Goal: Task Accomplishment & Management: Manage account settings

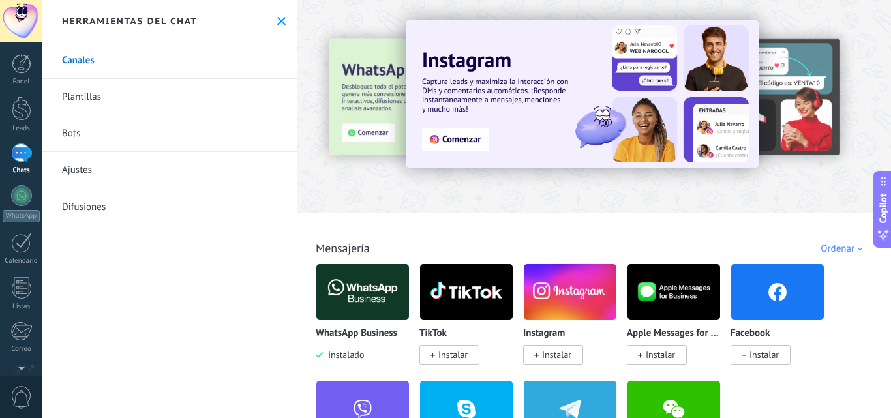
click at [26, 149] on div at bounding box center [21, 153] width 21 height 19
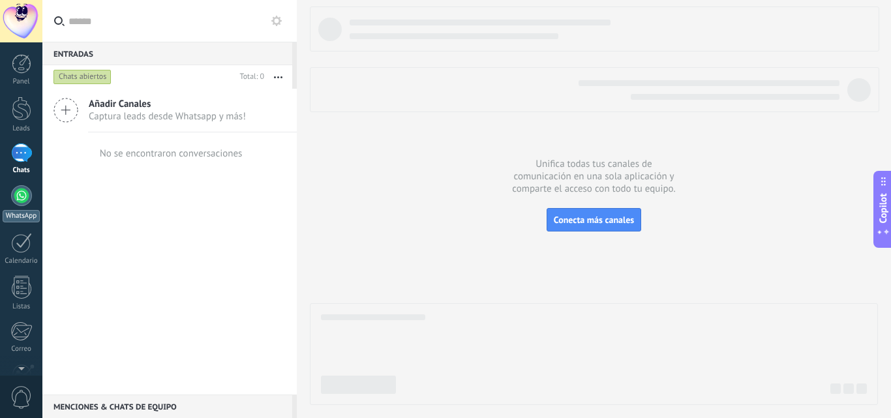
click at [10, 206] on link "WhatsApp" at bounding box center [21, 203] width 42 height 37
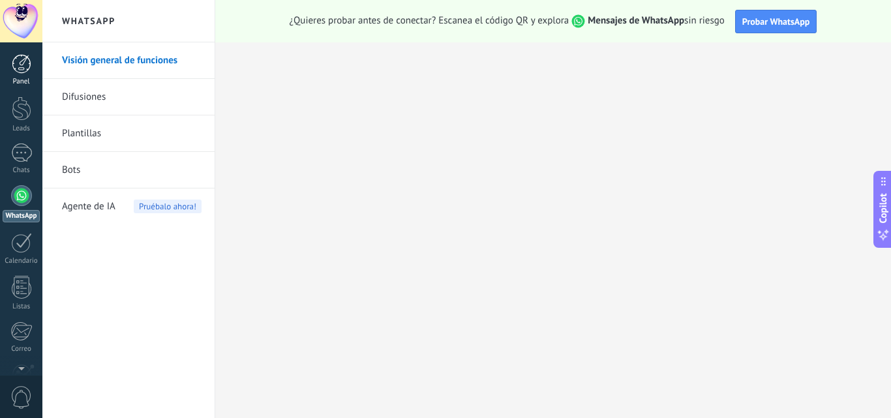
click at [13, 72] on div at bounding box center [22, 64] width 20 height 20
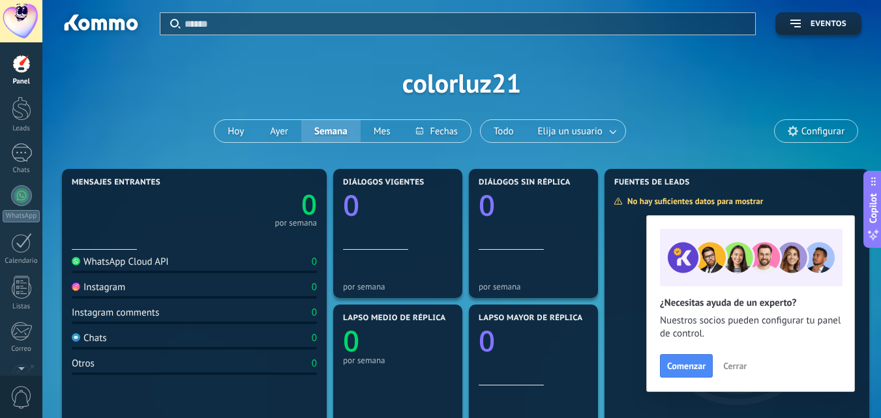
scroll to position [65, 0]
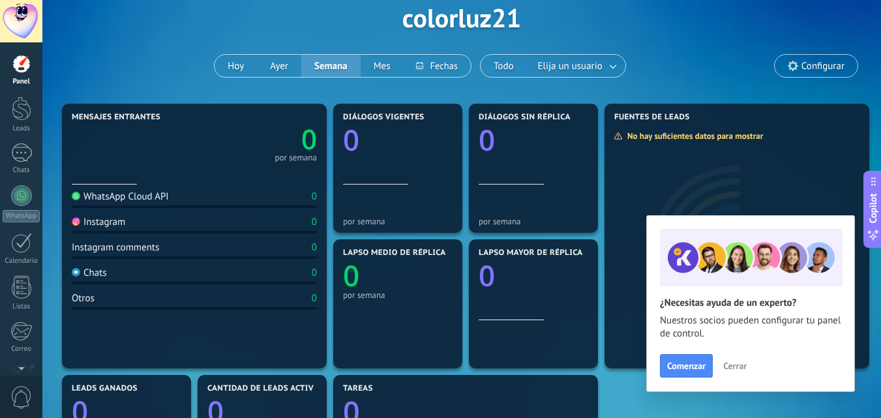
click at [171, 204] on div "WhatsApp Cloud API 0" at bounding box center [194, 200] width 245 height 18
click at [172, 196] on div at bounding box center [174, 197] width 5 height 12
click at [744, 363] on span "Cerrar" at bounding box center [735, 365] width 23 height 9
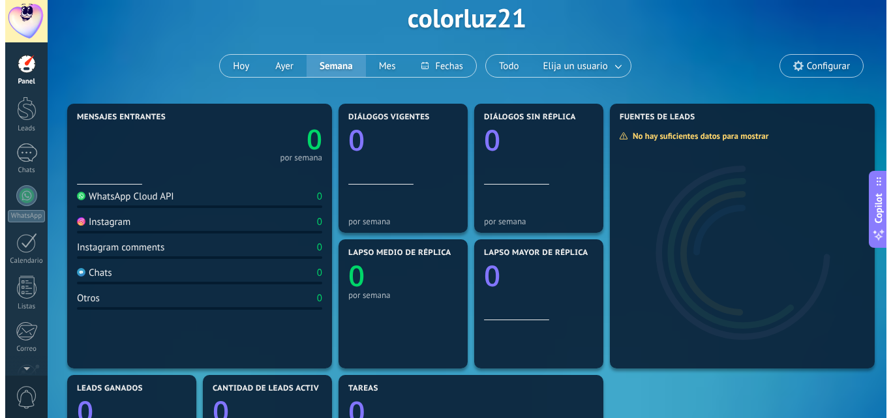
scroll to position [0, 0]
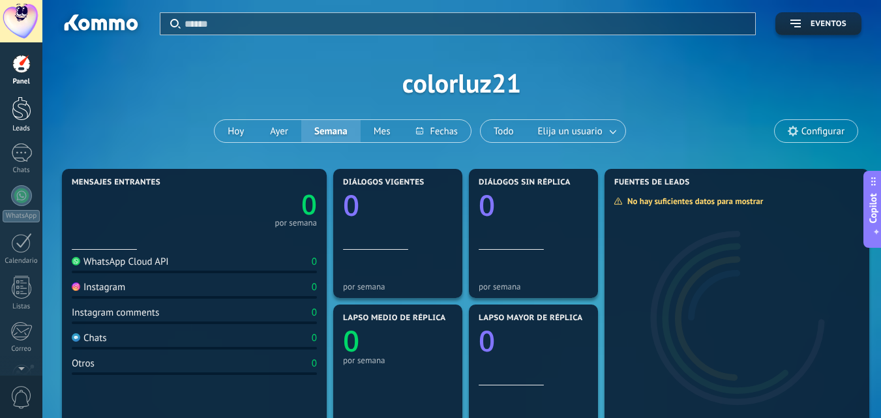
click at [23, 116] on div at bounding box center [22, 109] width 20 height 24
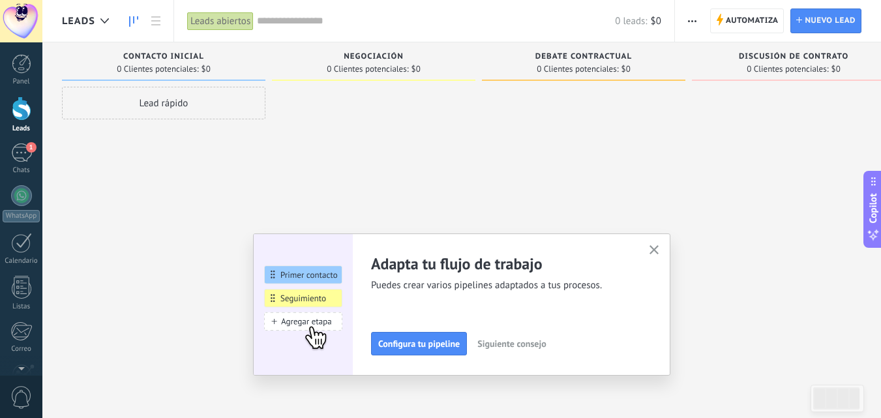
click at [178, 99] on div "Lead rápido" at bounding box center [164, 103] width 204 height 33
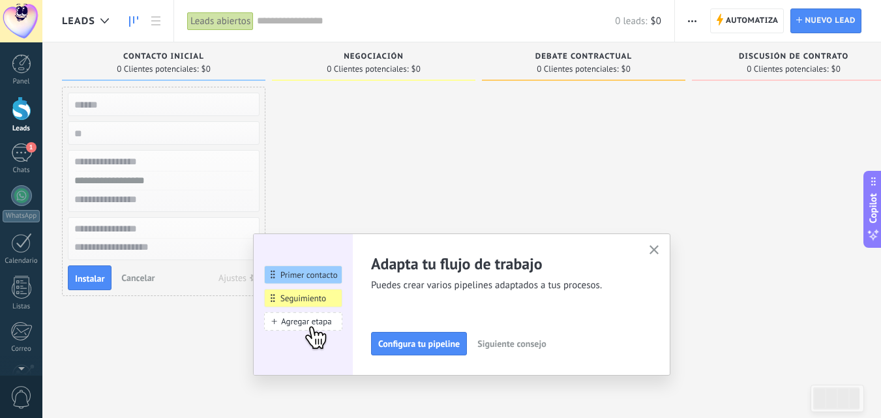
click at [377, 161] on div at bounding box center [374, 211] width 204 height 248
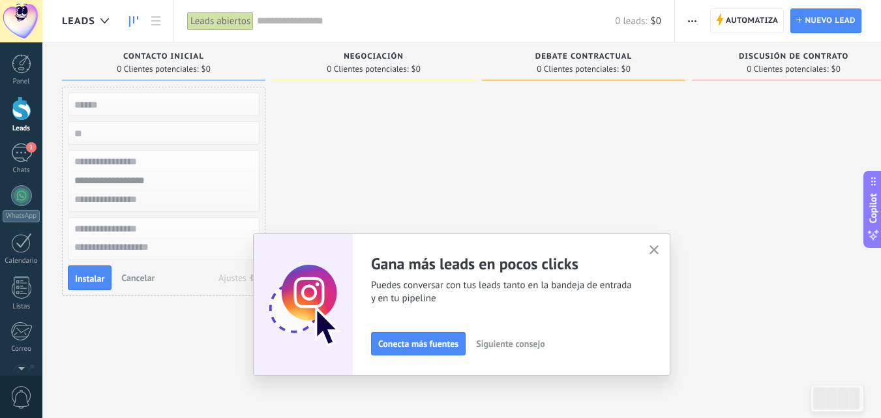
click at [528, 149] on div at bounding box center [584, 211] width 204 height 248
click at [694, 17] on span "button" at bounding box center [692, 20] width 8 height 25
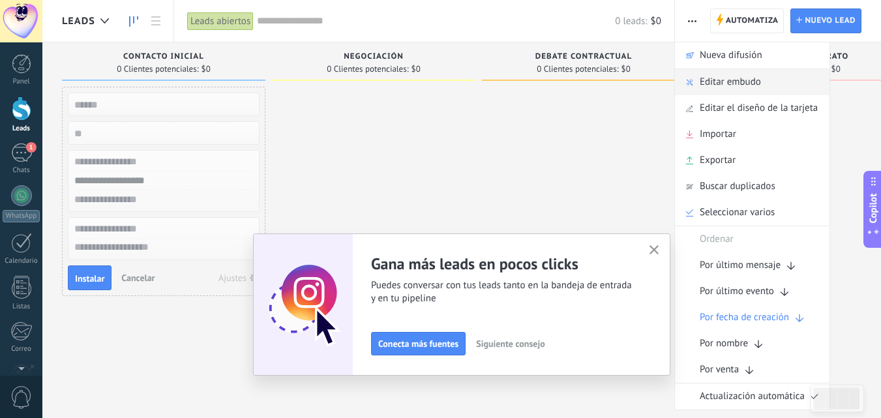
click at [719, 84] on span "Editar embudo" at bounding box center [730, 82] width 61 height 26
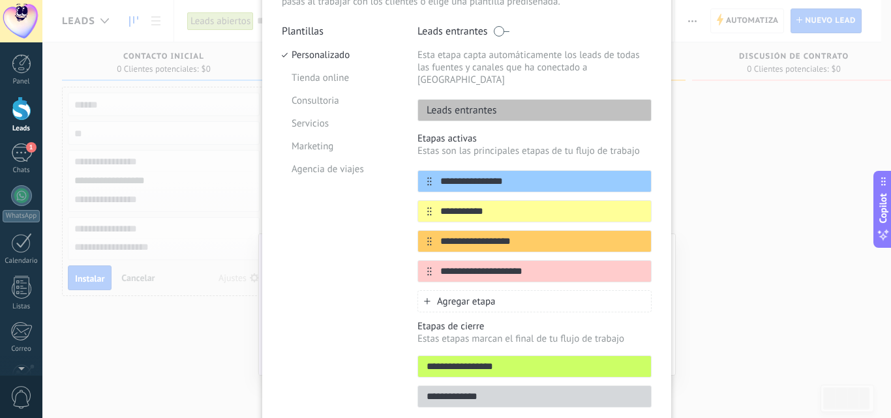
scroll to position [130, 0]
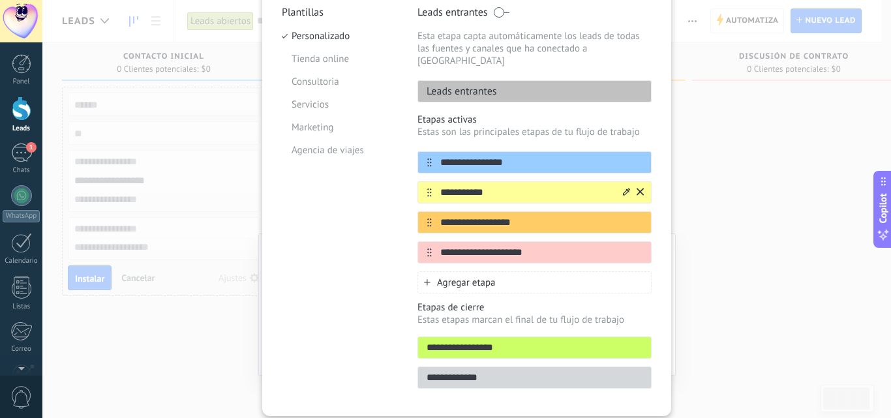
click at [477, 186] on input "**********" at bounding box center [526, 193] width 189 height 14
drag, startPoint x: 526, startPoint y: 180, endPoint x: 437, endPoint y: 179, distance: 88.7
click at [437, 186] on input "**********" at bounding box center [526, 193] width 189 height 14
type input "*"
type input "*********"
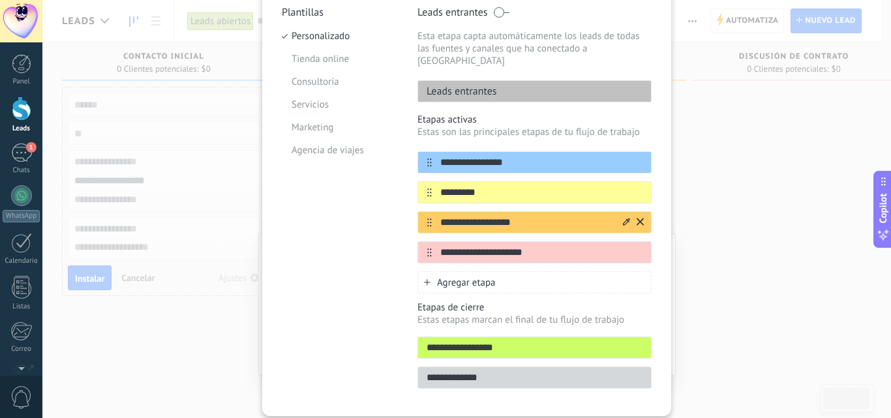
click at [538, 216] on input "**********" at bounding box center [526, 223] width 189 height 14
type input "*"
type input "*********"
click at [533, 246] on input "**********" at bounding box center [526, 253] width 189 height 14
type input "*"
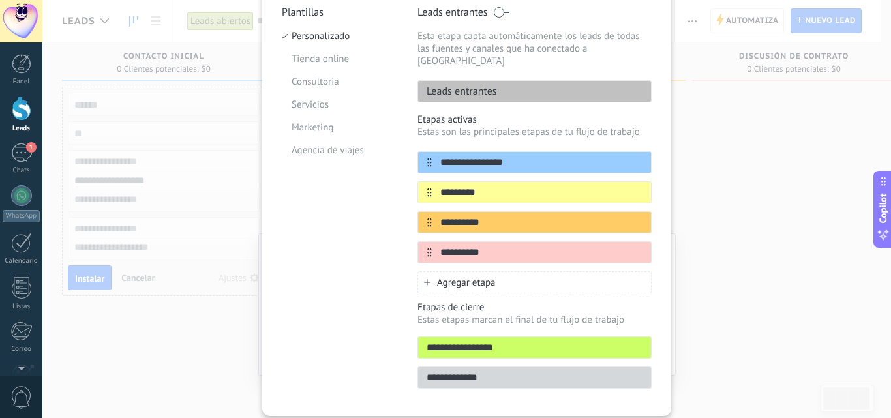
type input "*********"
click at [545, 341] on input "**********" at bounding box center [534, 348] width 233 height 14
type input "*"
click at [494, 272] on div "Agregar etapa" at bounding box center [535, 282] width 234 height 22
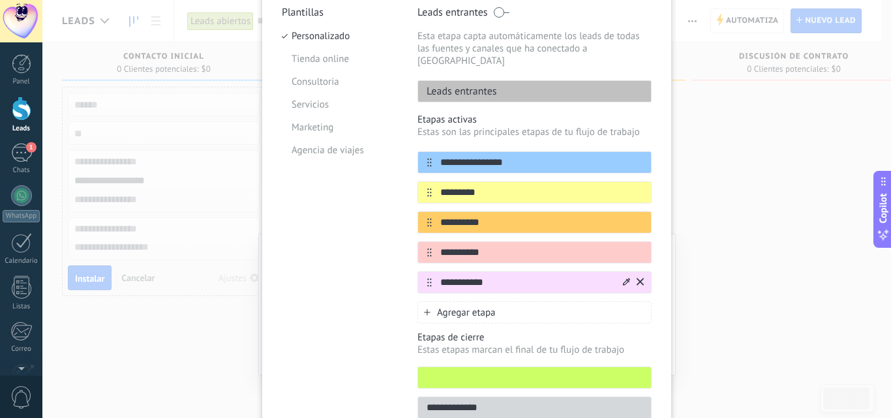
scroll to position [189, 0]
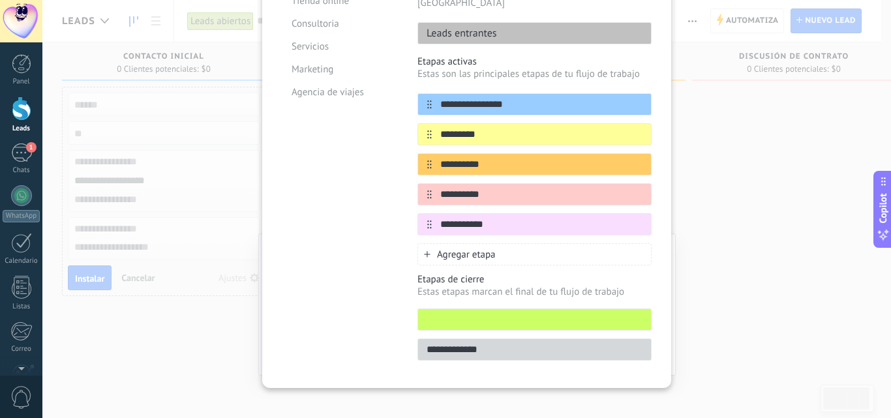
type input "**********"
click at [481, 313] on input "text" at bounding box center [534, 320] width 233 height 14
type input "******"
click at [486, 343] on input "**********" at bounding box center [534, 350] width 233 height 14
click at [506, 343] on input "**********" at bounding box center [534, 350] width 233 height 14
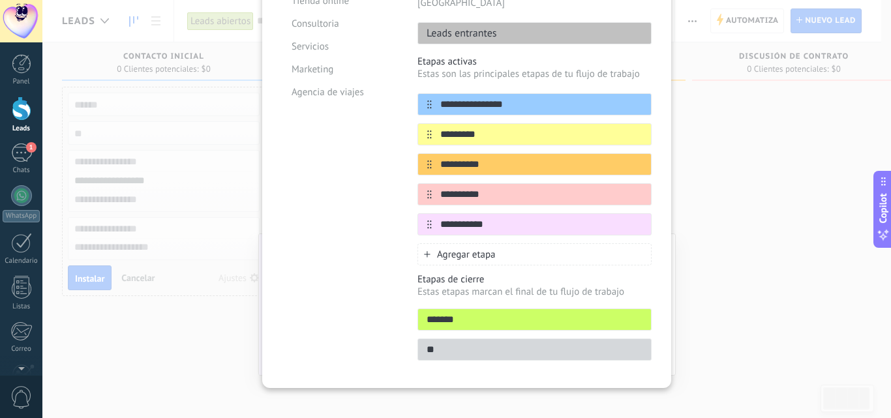
type input "*"
type input "**********"
click at [746, 328] on div "**********" at bounding box center [466, 209] width 849 height 418
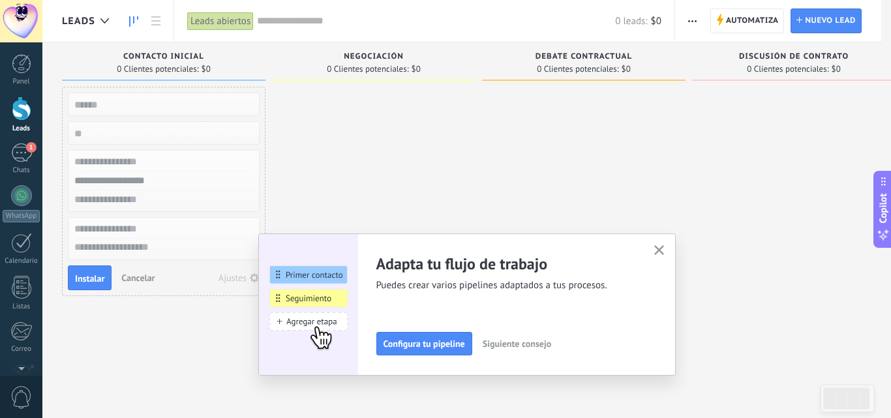
scroll to position [0, 0]
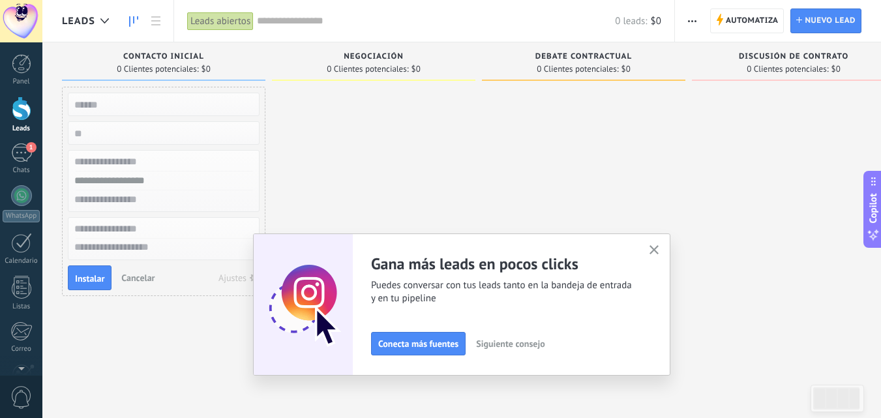
click at [502, 171] on div at bounding box center [584, 211] width 204 height 248
click at [681, 18] on div "Automatiza Nueva difusión Editar embudo Editar el diseño de la tarjeta Importar…" at bounding box center [778, 21] width 206 height 42
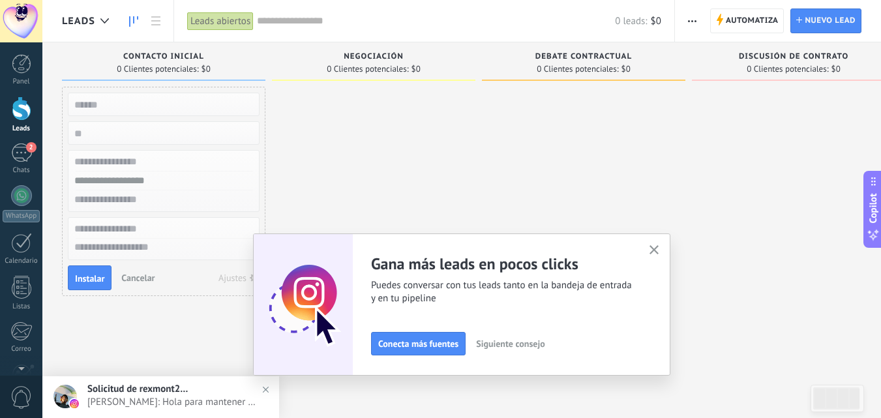
click at [686, 17] on button "button" at bounding box center [692, 20] width 19 height 25
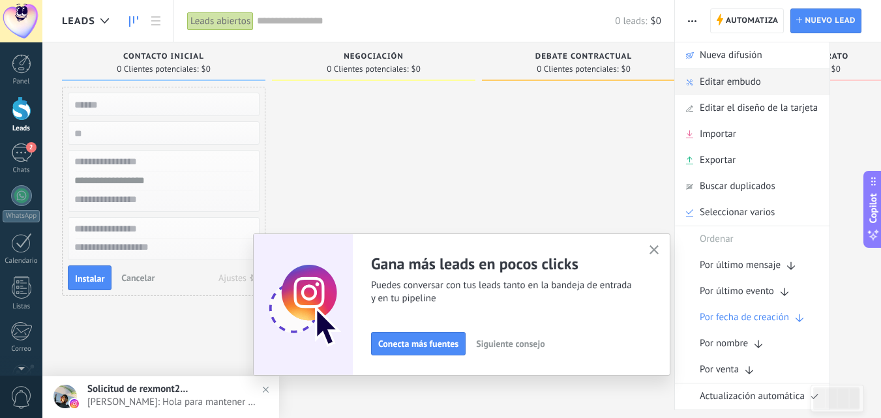
click at [718, 87] on span "Editar embudo" at bounding box center [730, 82] width 61 height 26
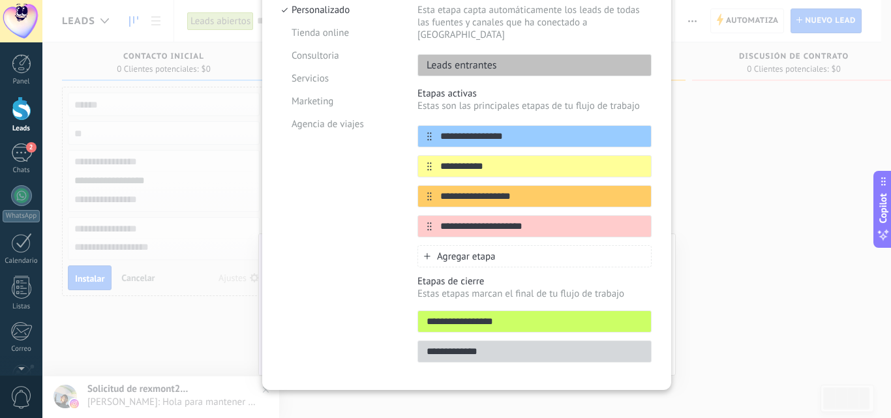
scroll to position [159, 0]
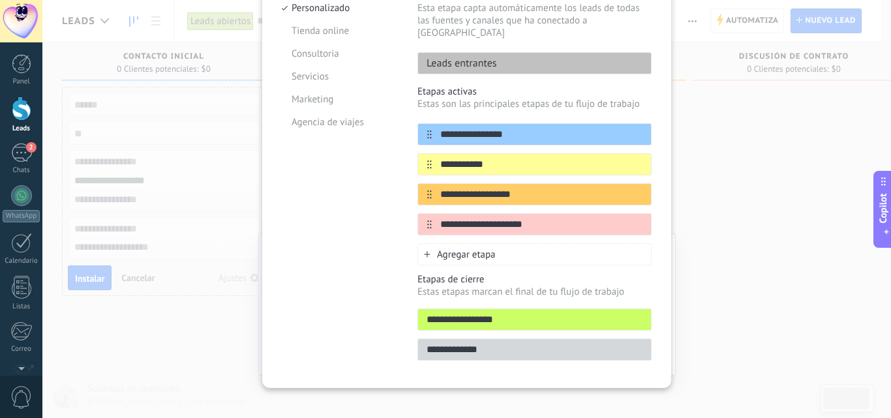
click at [824, 261] on div "**********" at bounding box center [466, 209] width 849 height 418
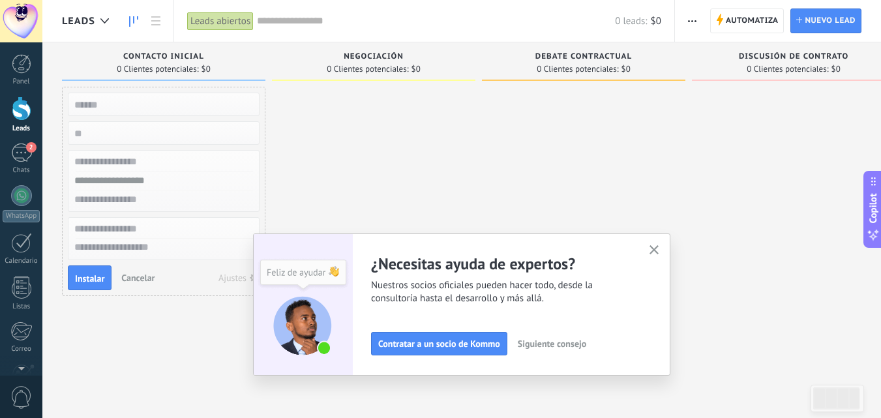
click at [379, 72] on span "0 Clientes potenciales:" at bounding box center [368, 69] width 82 height 8
click at [696, 16] on span "button" at bounding box center [692, 20] width 8 height 25
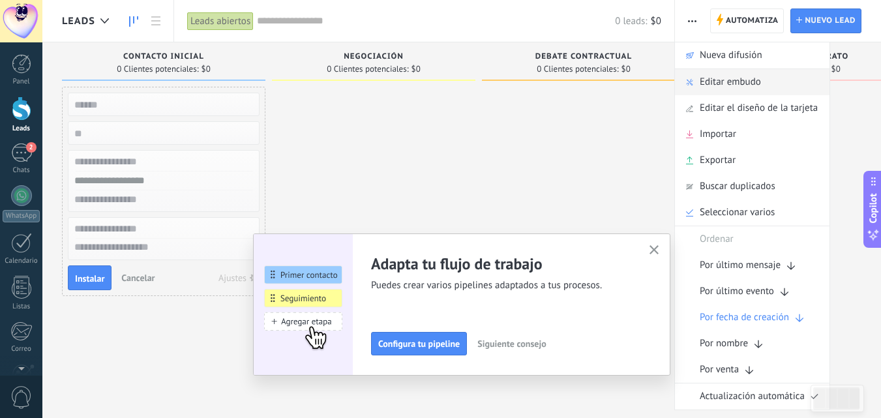
click at [761, 87] on span "Editar embudo" at bounding box center [730, 82] width 61 height 26
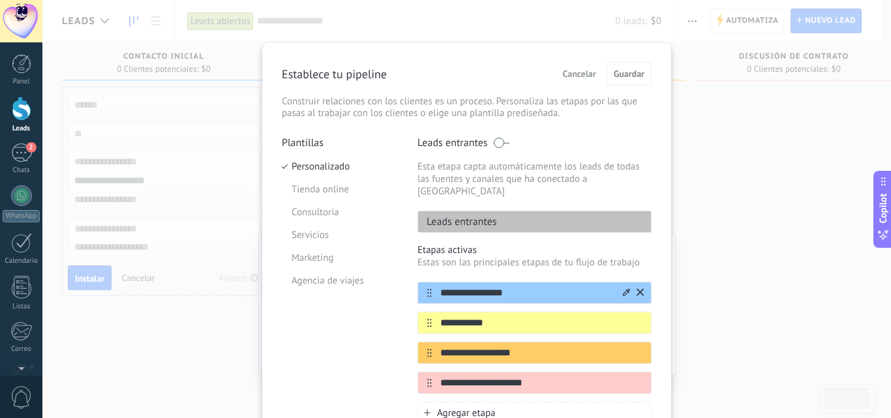
click at [517, 286] on input "**********" at bounding box center [526, 293] width 189 height 14
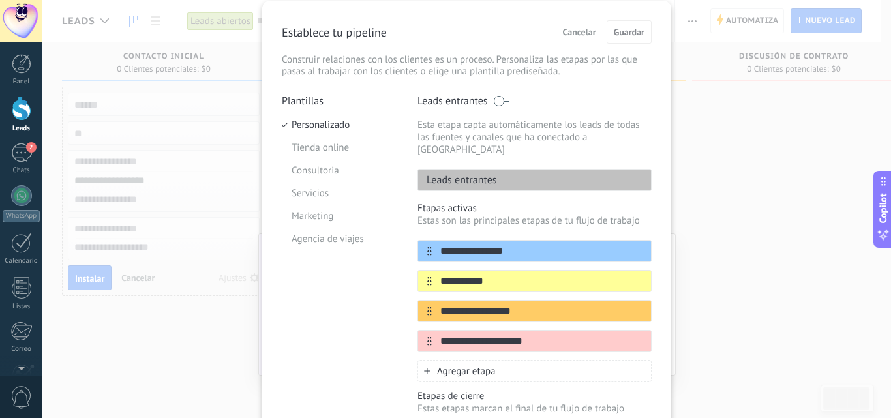
scroll to position [130, 0]
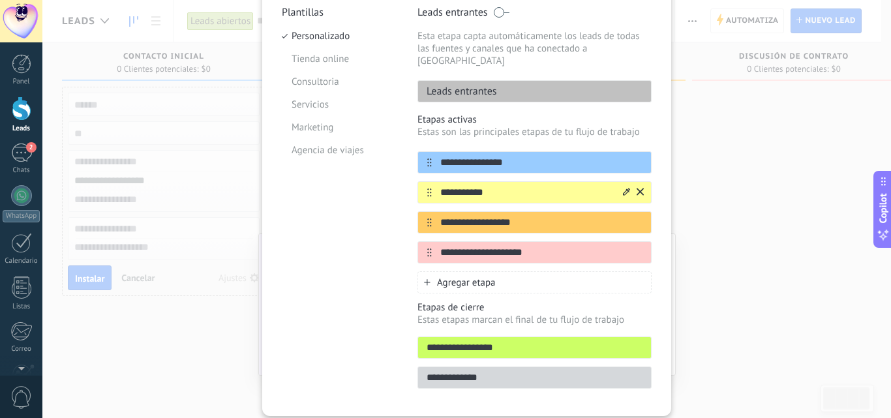
click at [498, 186] on input "**********" at bounding box center [526, 193] width 189 height 14
type input "*"
type input "*********"
click at [515, 216] on input "**********" at bounding box center [526, 223] width 189 height 14
type input "*"
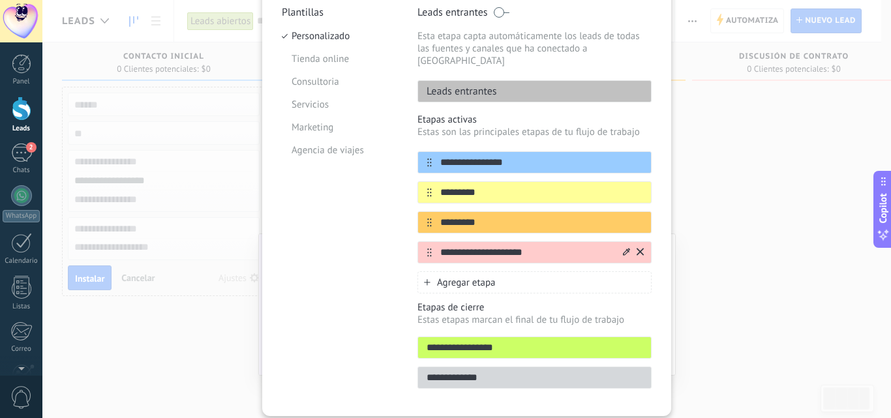
type input "*********"
click at [555, 249] on div "**********" at bounding box center [535, 252] width 234 height 22
click at [546, 246] on input "**********" at bounding box center [526, 253] width 189 height 14
type input "*"
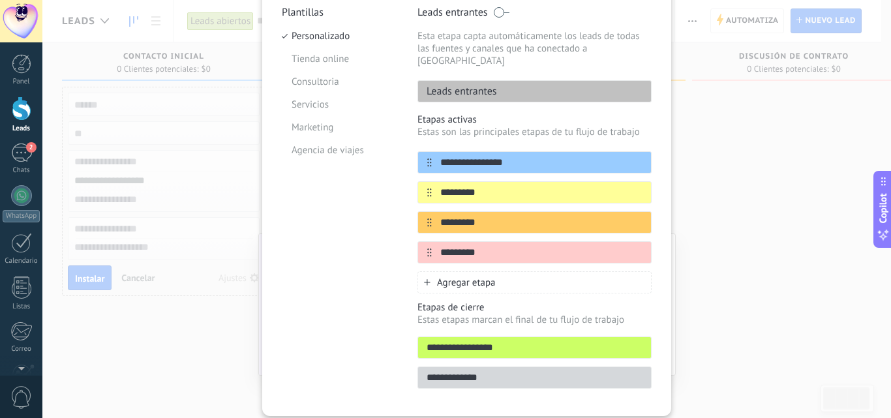
type input "*********"
click at [667, 268] on div "**********" at bounding box center [466, 164] width 409 height 504
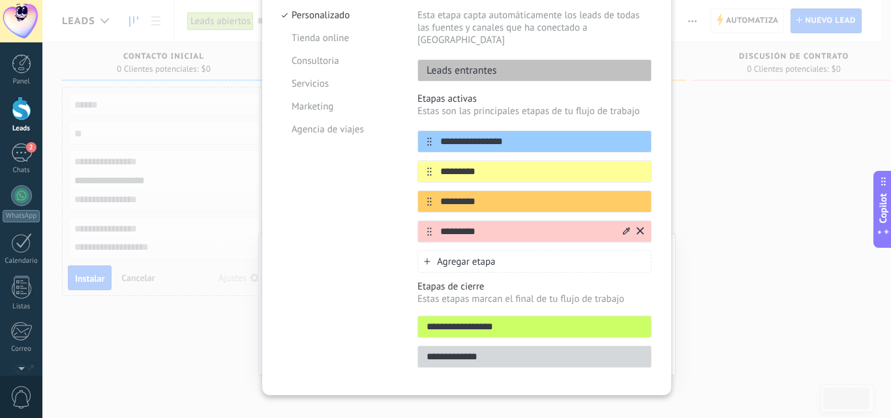
scroll to position [159, 0]
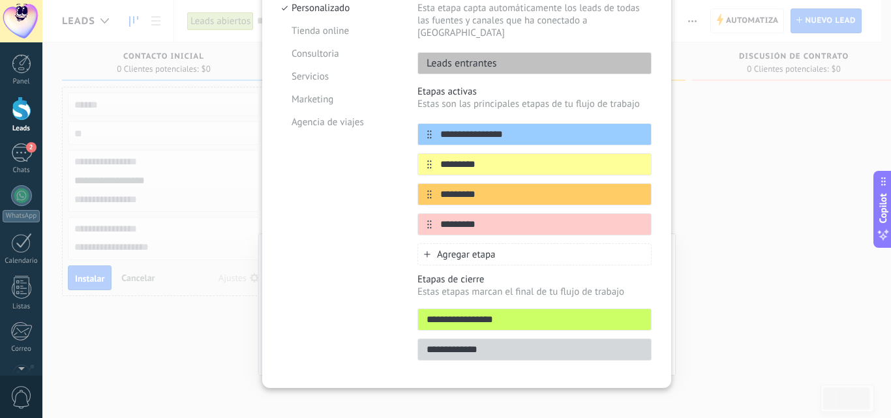
click at [447, 249] on span "Agregar etapa" at bounding box center [466, 255] width 59 height 12
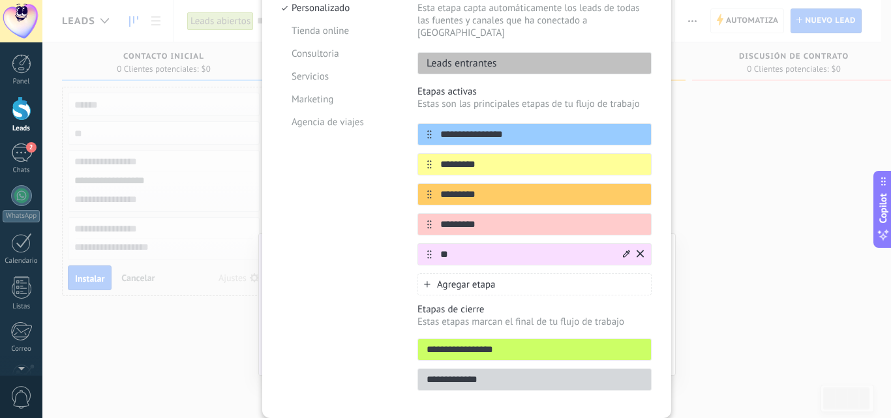
type input "*"
type input "**********"
drag, startPoint x: 510, startPoint y: 340, endPoint x: 408, endPoint y: 338, distance: 101.8
click at [408, 338] on div "**********" at bounding box center [467, 188] width 370 height 421
type input "*"
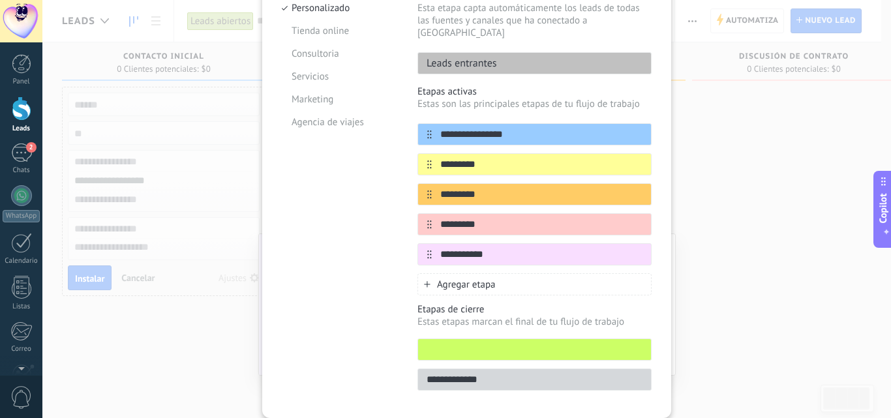
type input "*"
type input "**********"
click at [446, 373] on input "**********" at bounding box center [534, 380] width 233 height 14
click at [491, 373] on input "**********" at bounding box center [534, 380] width 233 height 14
type input "**********"
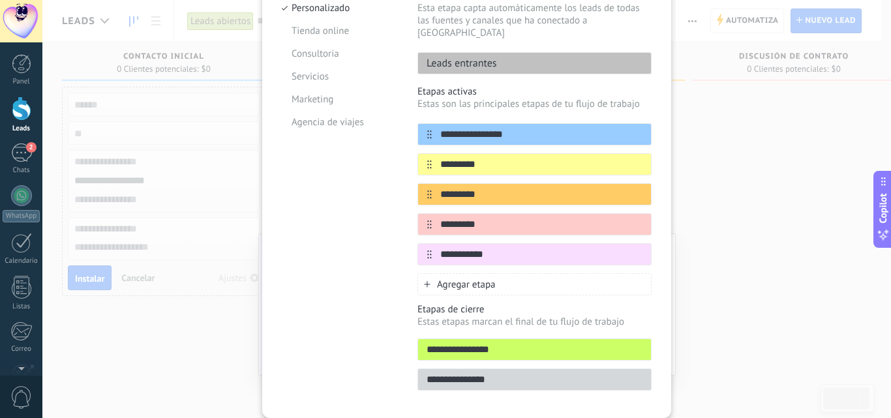
click at [368, 358] on div "Plantillas Personalizado Tienda online Consultoria Servicios Marketing Agencia …" at bounding box center [340, 188] width 116 height 421
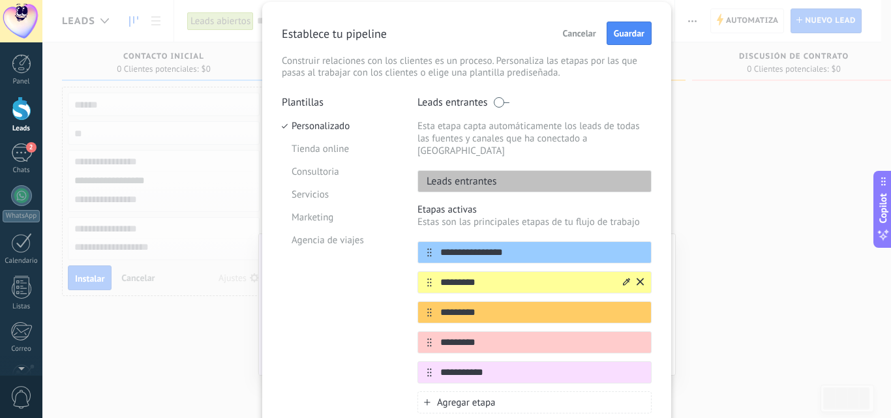
scroll to position [0, 0]
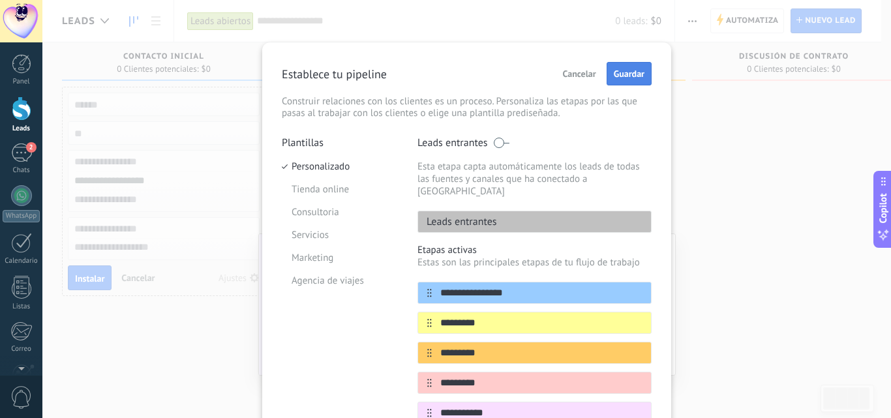
click at [643, 66] on button "Guardar" at bounding box center [629, 73] width 45 height 23
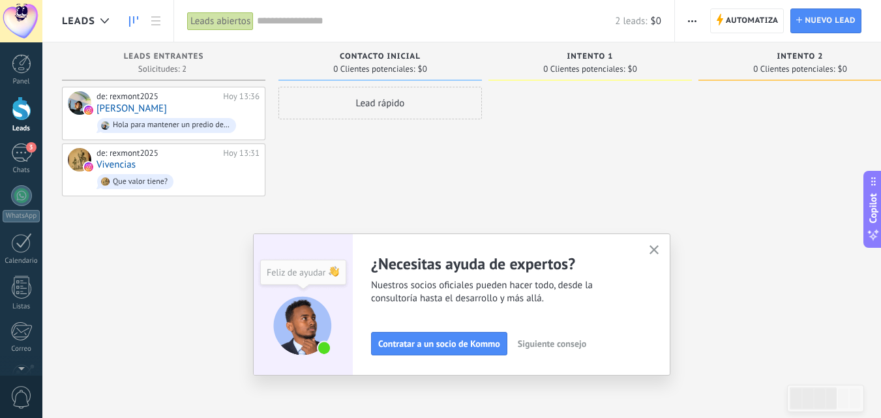
click at [655, 246] on icon "button" at bounding box center [655, 250] width 10 height 10
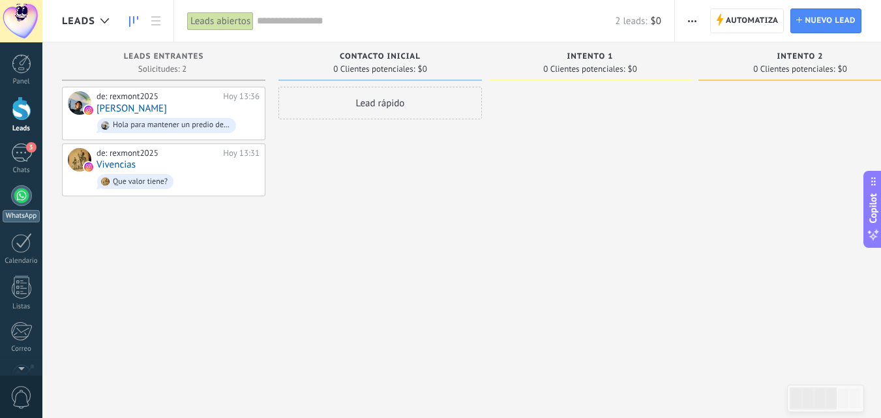
click at [22, 203] on div at bounding box center [21, 195] width 21 height 21
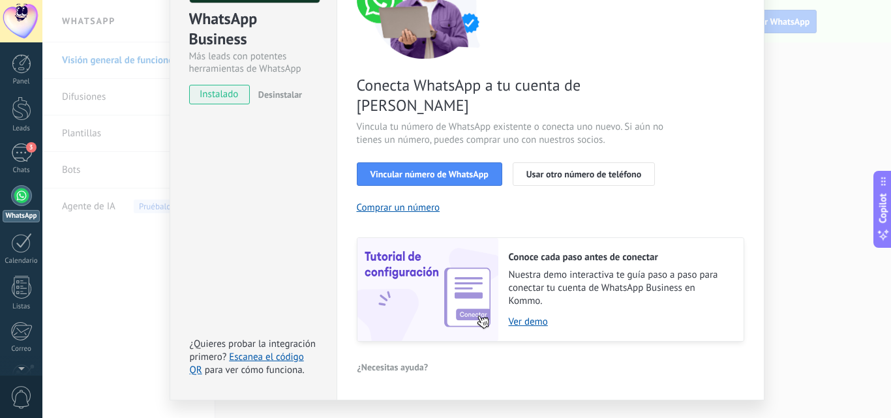
scroll to position [161, 0]
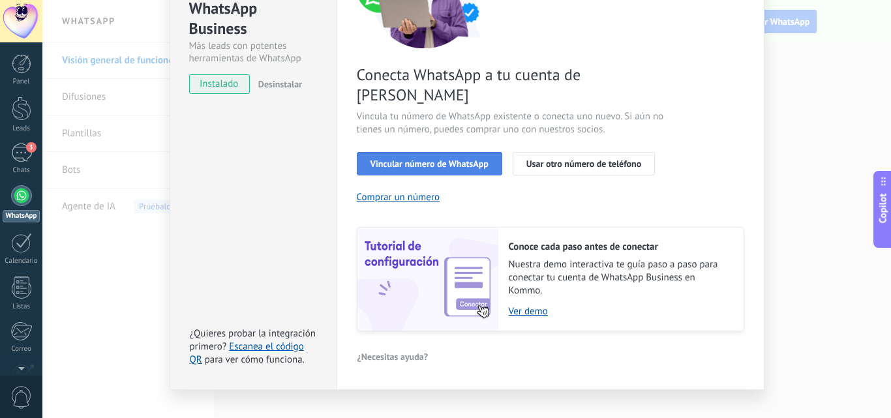
click at [460, 152] on button "Vincular número de WhatsApp" at bounding box center [429, 163] width 145 height 23
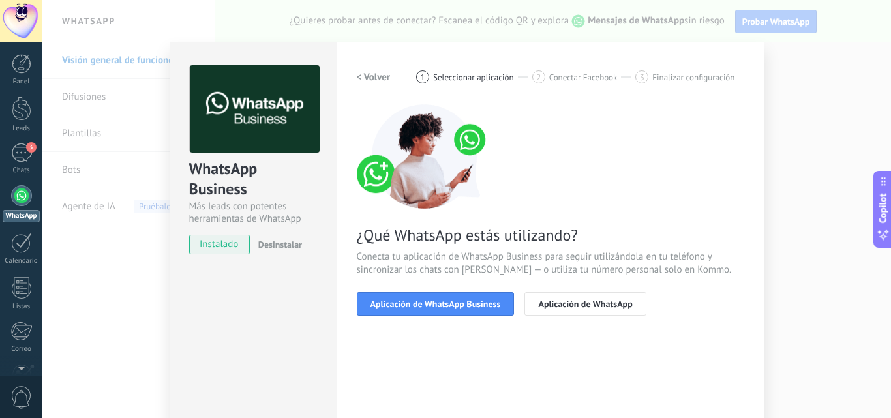
scroll to position [0, 0]
click at [812, 106] on div "WhatsApp Business Más leads con potentes herramientas de WhatsApp instalado Des…" at bounding box center [466, 209] width 849 height 418
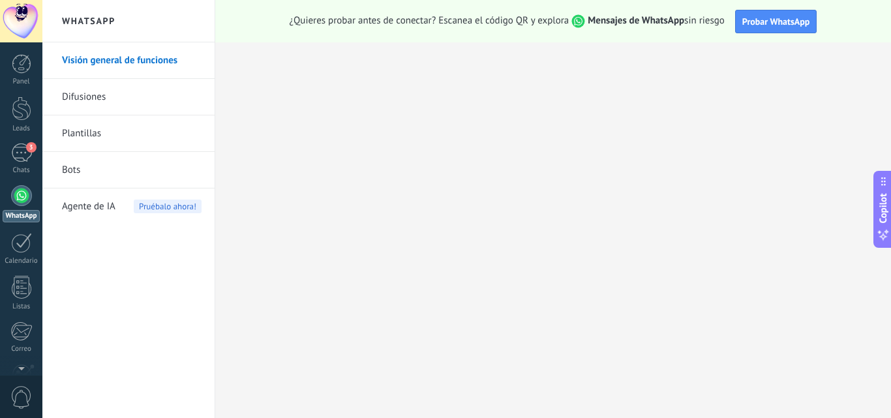
click at [13, 204] on link "WhatsApp" at bounding box center [21, 203] width 42 height 37
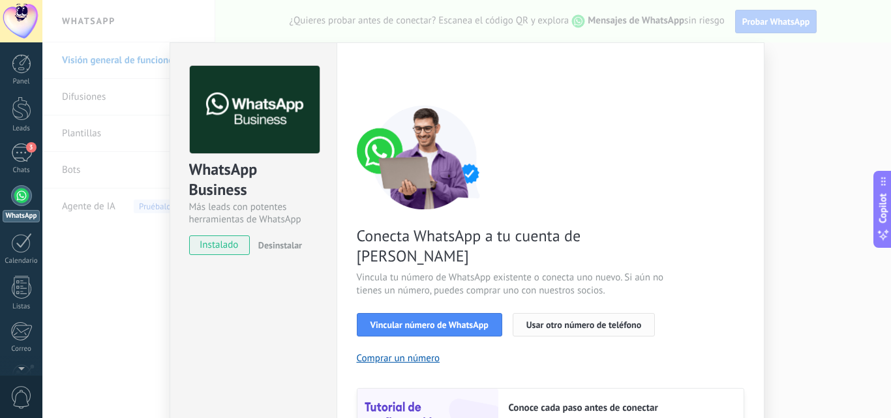
click at [568, 320] on span "Usar otro número de teléfono" at bounding box center [584, 324] width 115 height 9
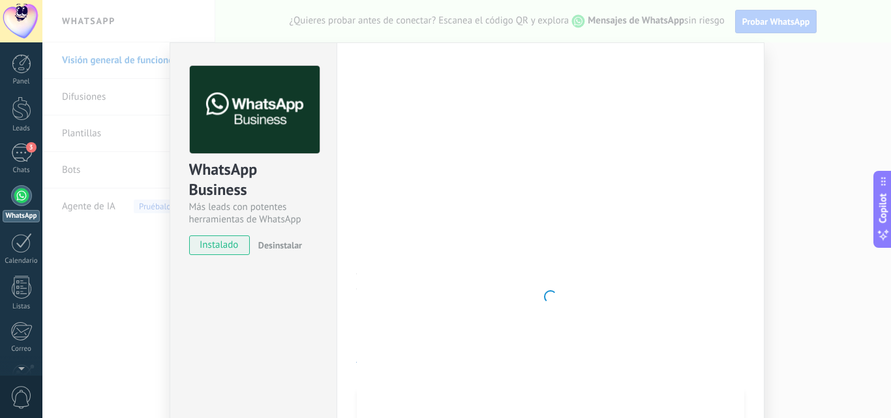
click at [647, 262] on div at bounding box center [551, 297] width 388 height 462
click at [23, 202] on div at bounding box center [21, 195] width 21 height 21
click at [220, 251] on span "instalado" at bounding box center [219, 246] width 59 height 20
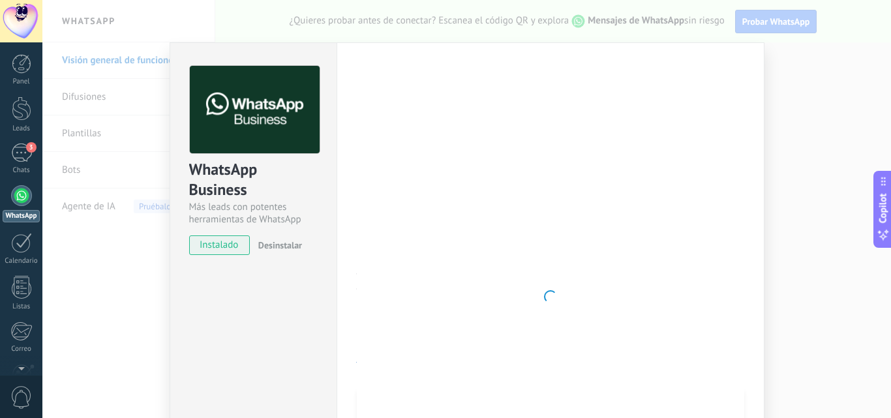
click at [222, 244] on span "instalado" at bounding box center [219, 246] width 59 height 20
click at [210, 254] on span "instalado" at bounding box center [219, 246] width 59 height 20
click at [209, 254] on span "instalado" at bounding box center [219, 246] width 59 height 20
click at [18, 157] on div "3" at bounding box center [21, 153] width 21 height 19
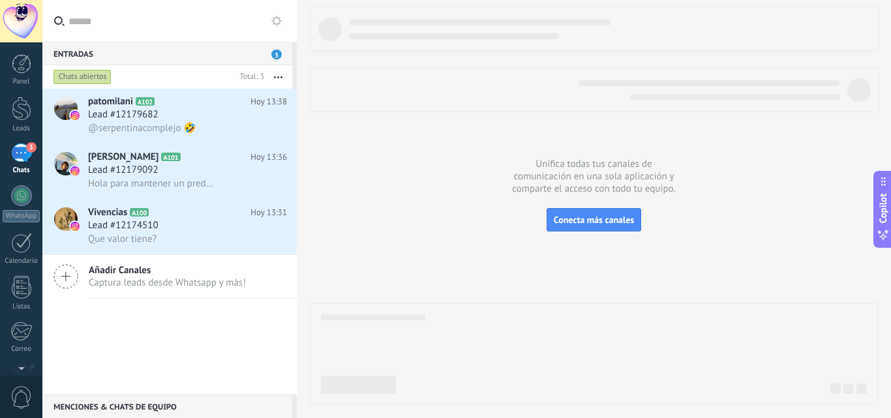
click at [20, 154] on div "3" at bounding box center [21, 153] width 21 height 19
click at [25, 200] on div at bounding box center [21, 195] width 21 height 21
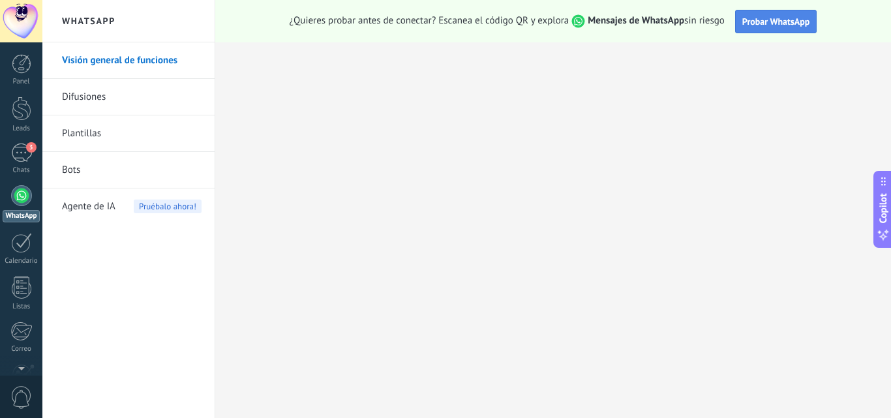
click at [740, 26] on button "Probar WhatsApp" at bounding box center [776, 21] width 82 height 23
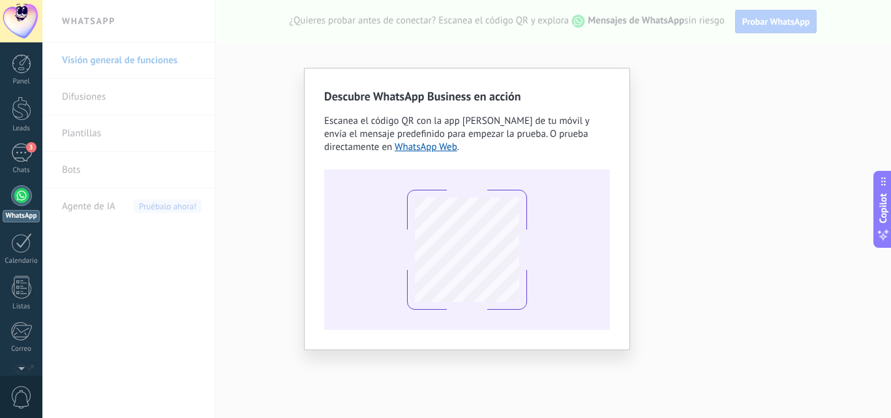
click at [215, 182] on div "Descubre WhatsApp Business en acción Escanea el código QR con la app [PERSON_NA…" at bounding box center [466, 209] width 849 height 418
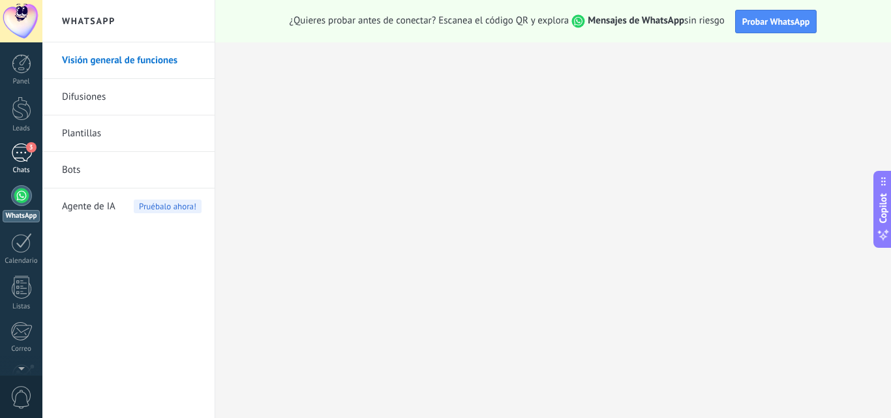
click at [20, 161] on div "3" at bounding box center [21, 153] width 21 height 19
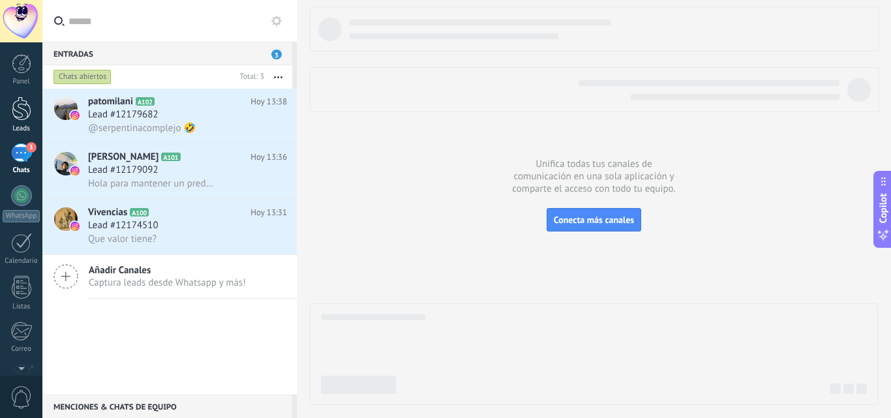
click at [20, 106] on div at bounding box center [22, 109] width 20 height 24
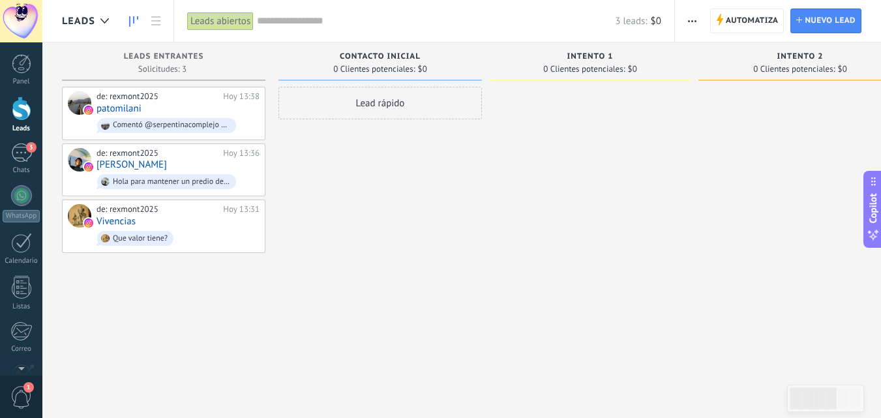
click at [701, 14] on button "button" at bounding box center [692, 20] width 19 height 25
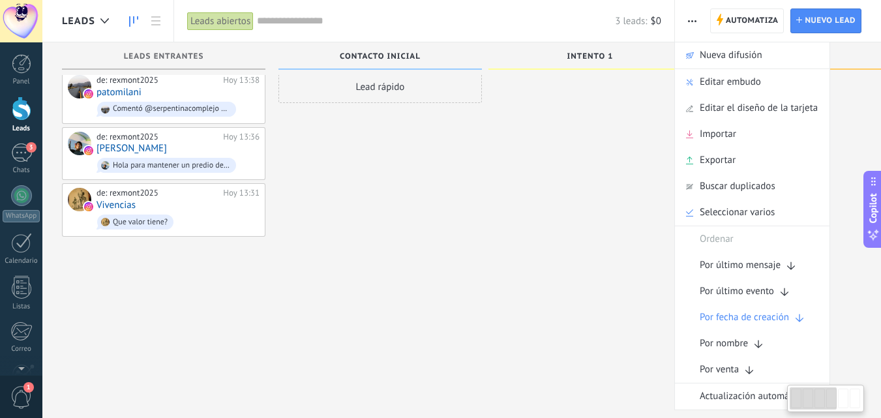
scroll to position [22, 0]
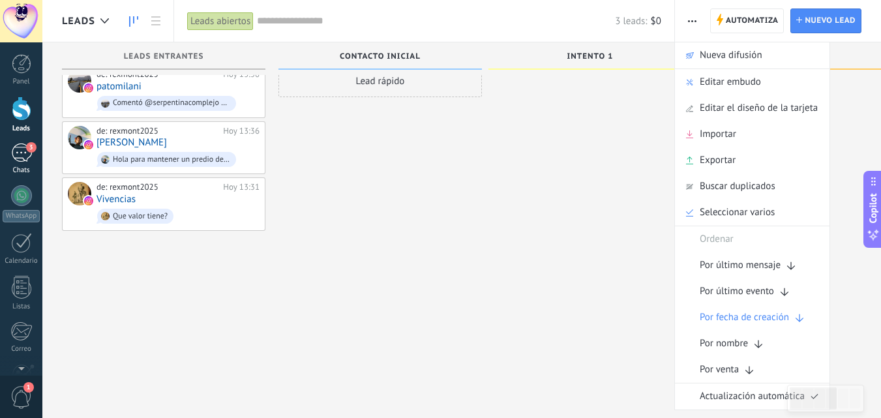
click at [25, 153] on div "3" at bounding box center [21, 153] width 21 height 19
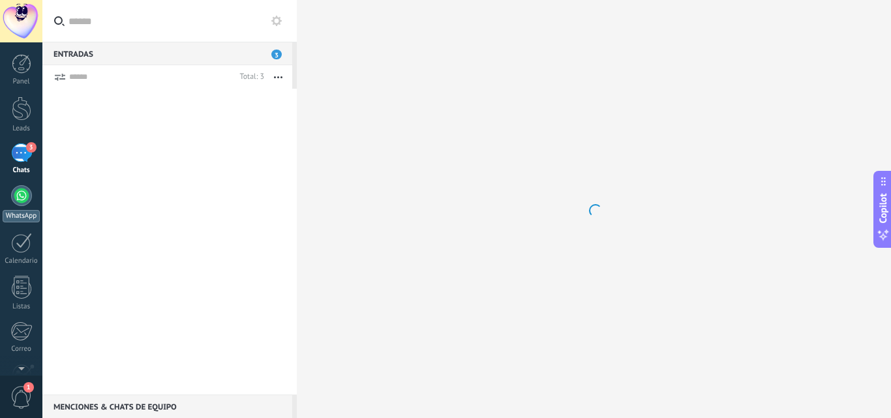
click at [29, 200] on div at bounding box center [21, 195] width 21 height 21
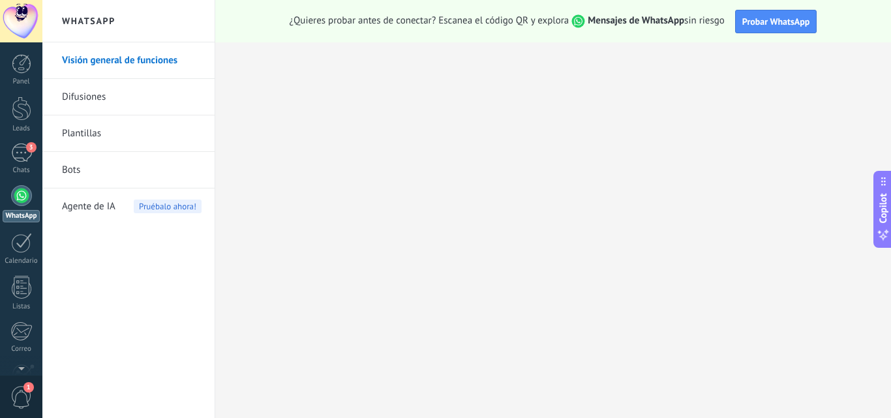
click at [90, 102] on link "Difusiones" at bounding box center [132, 97] width 140 height 37
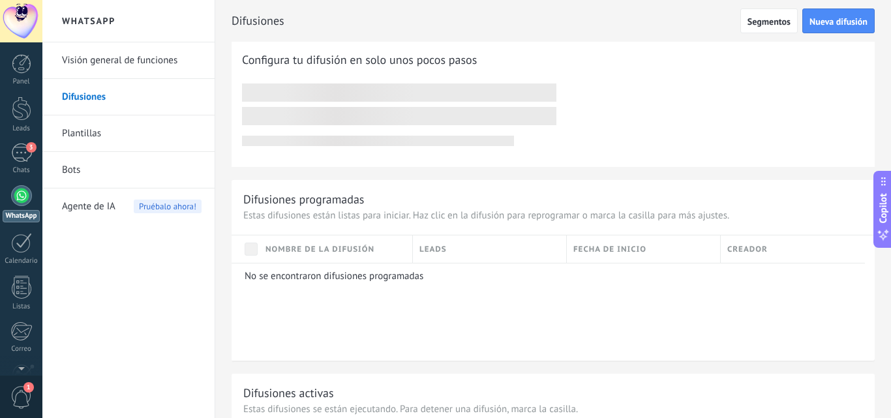
click at [93, 132] on link "Plantillas" at bounding box center [132, 133] width 140 height 37
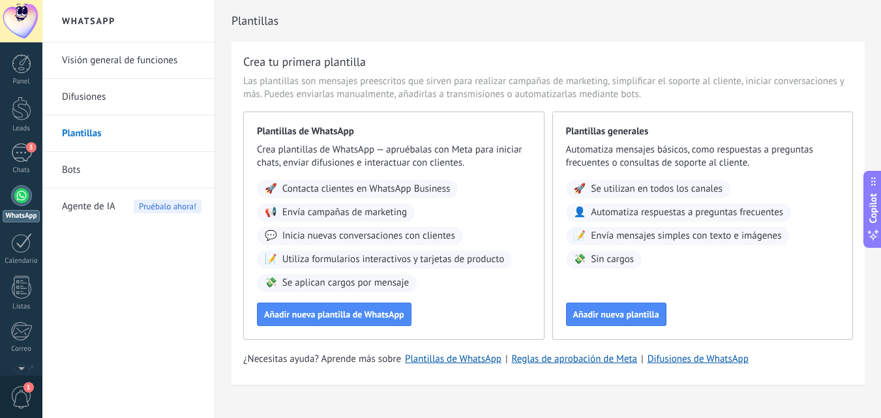
click at [85, 172] on link "Bots" at bounding box center [132, 170] width 140 height 37
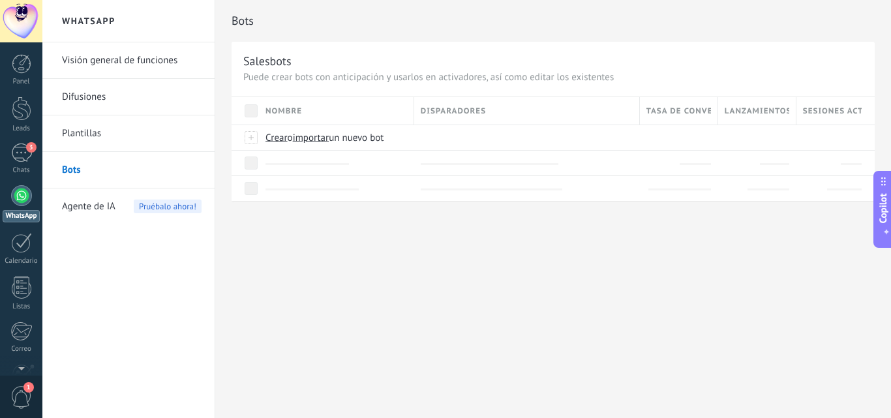
click at [86, 136] on link "Plantillas" at bounding box center [132, 133] width 140 height 37
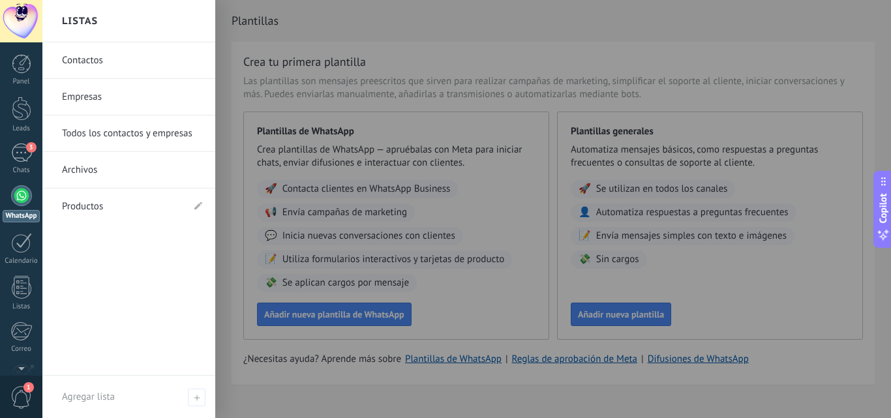
click at [100, 92] on link "Empresas" at bounding box center [132, 97] width 140 height 37
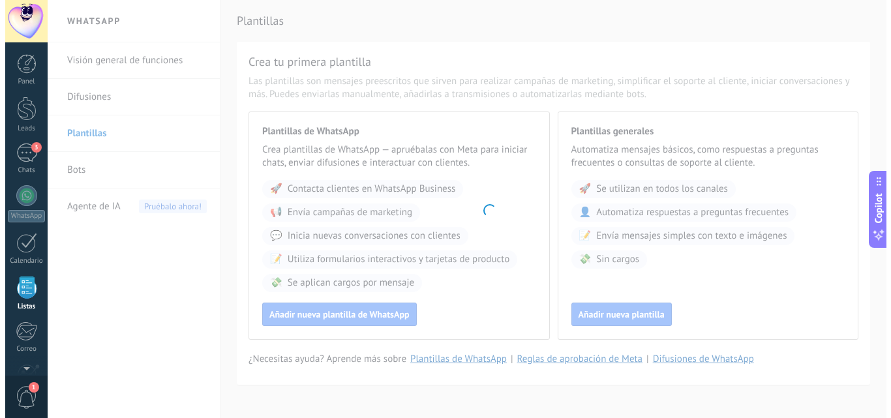
scroll to position [81, 0]
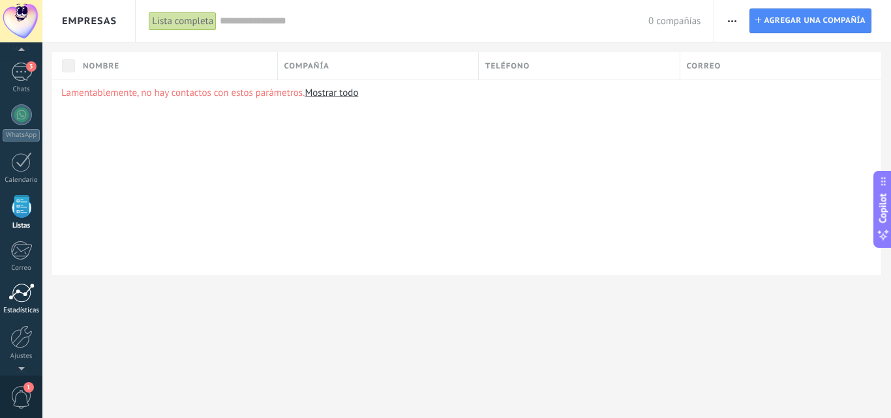
click at [23, 301] on div at bounding box center [21, 293] width 26 height 20
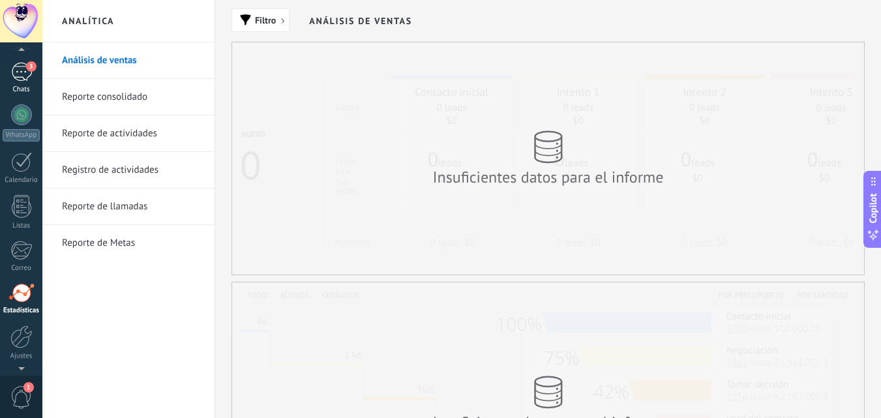
click at [14, 85] on link "3 Chats" at bounding box center [21, 78] width 42 height 31
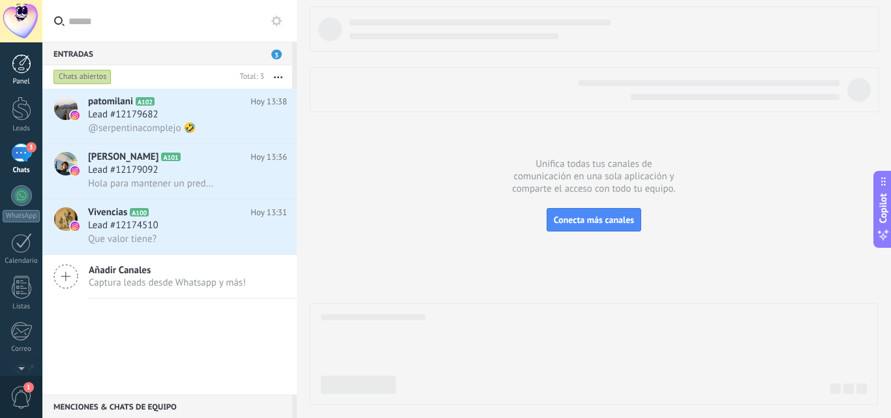
click at [14, 70] on div at bounding box center [22, 64] width 20 height 20
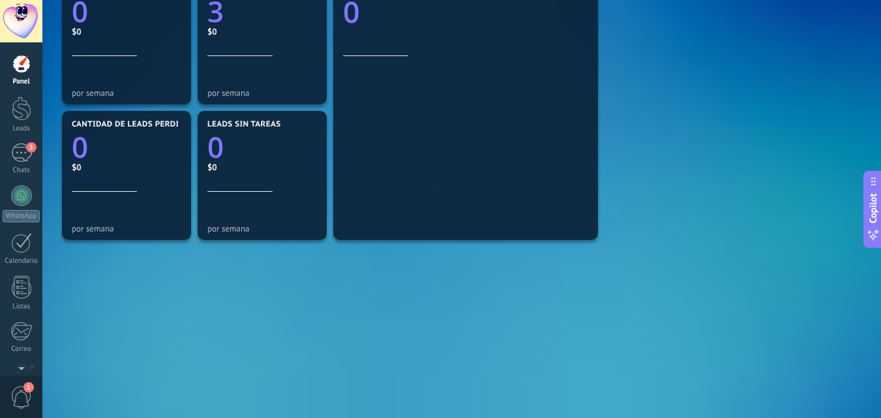
scroll to position [466, 0]
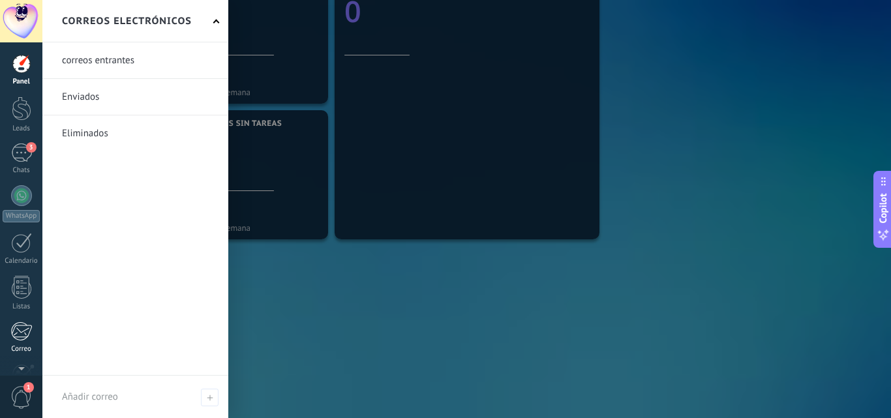
click at [29, 337] on div at bounding box center [21, 332] width 22 height 20
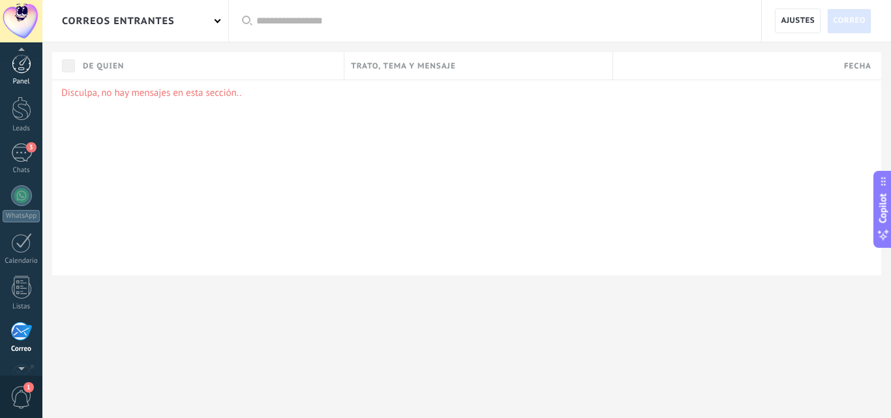
click at [17, 70] on div at bounding box center [22, 64] width 20 height 20
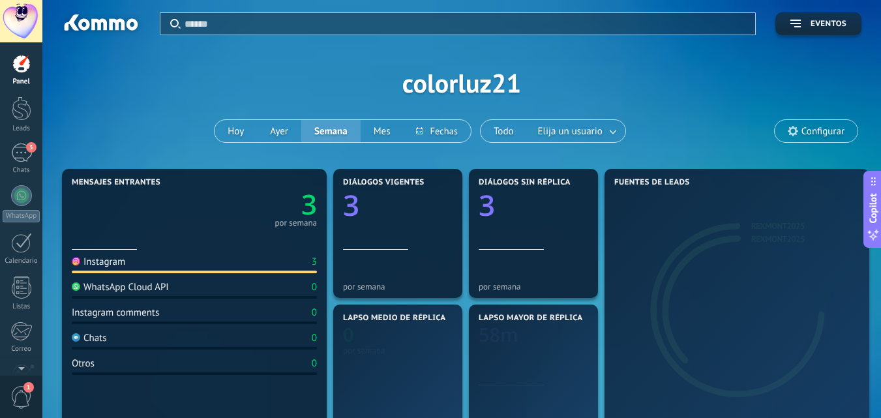
click at [17, 19] on div at bounding box center [21, 21] width 42 height 42
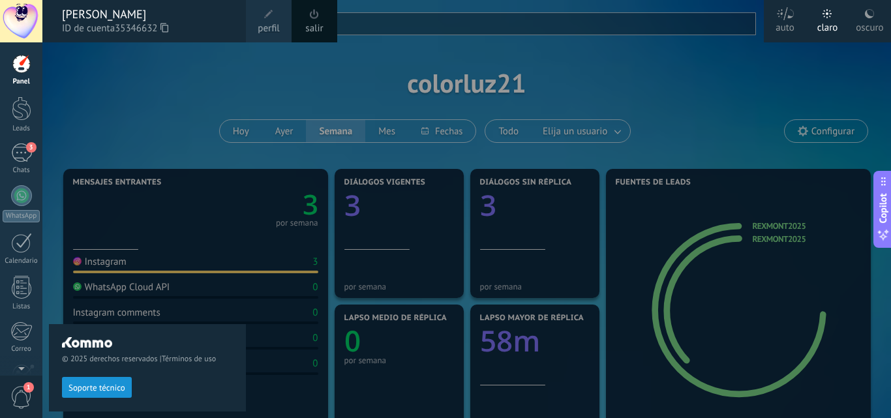
click at [50, 120] on div "© 2025 derechos reservados | Términos de uso Soporte técnico" at bounding box center [147, 230] width 197 height 376
click at [146, 108] on div "© 2025 derechos reservados | Términos de uso Soporte técnico" at bounding box center [147, 230] width 197 height 376
click at [756, 104] on div at bounding box center [487, 209] width 891 height 418
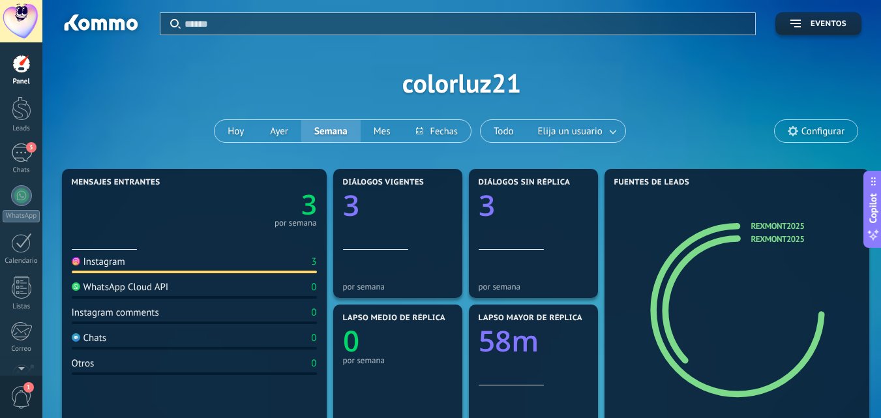
click at [803, 126] on span "Configurar" at bounding box center [823, 131] width 43 height 11
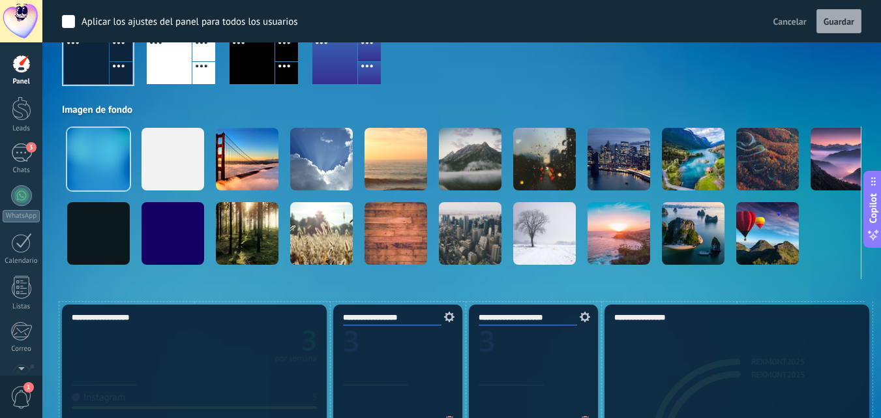
scroll to position [65, 0]
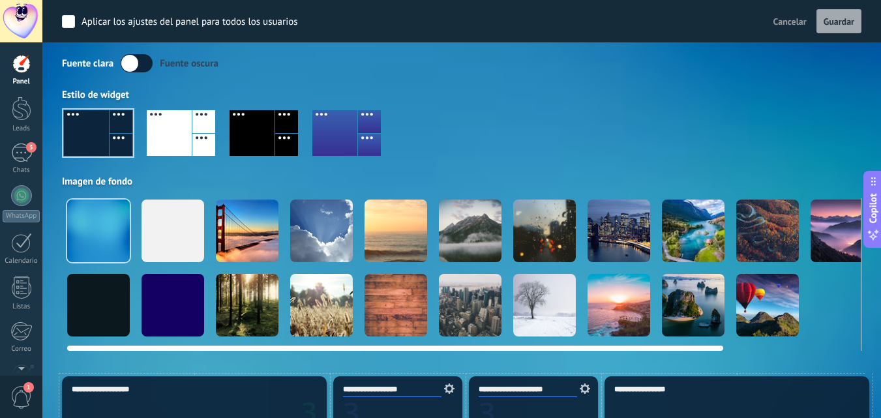
click at [169, 213] on div at bounding box center [173, 231] width 63 height 63
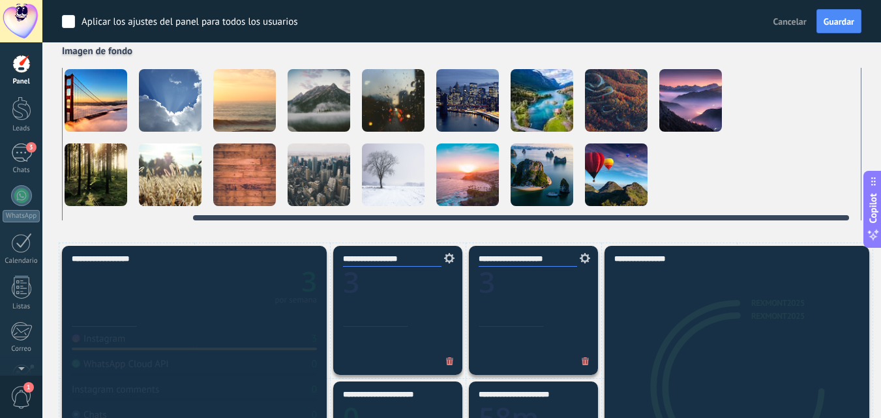
scroll to position [0, 162]
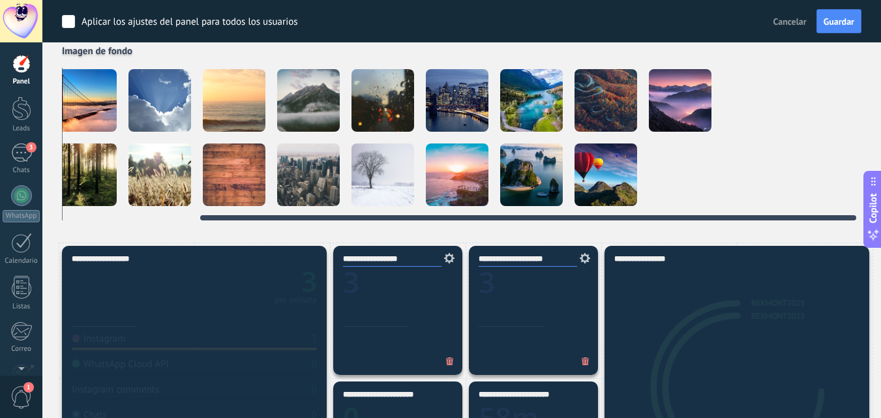
drag, startPoint x: 706, startPoint y: 217, endPoint x: 856, endPoint y: 204, distance: 150.6
click at [856, 204] on div at bounding box center [462, 144] width 800 height 153
click at [774, 114] on video at bounding box center [755, 100] width 63 height 63
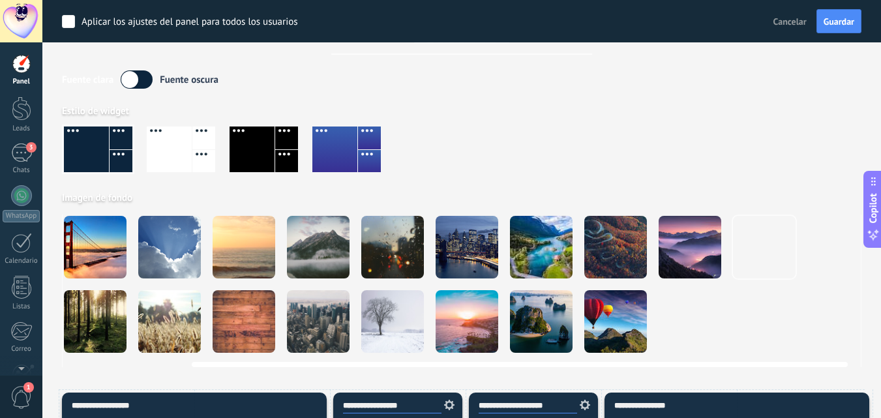
scroll to position [0, 0]
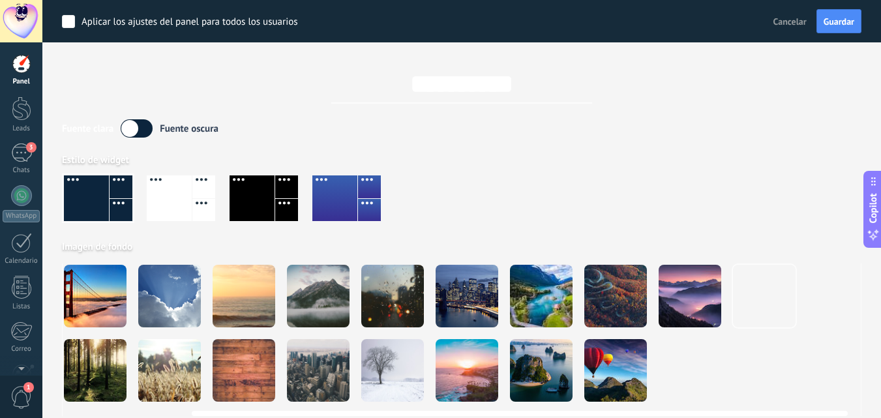
click at [268, 285] on div at bounding box center [244, 296] width 63 height 63
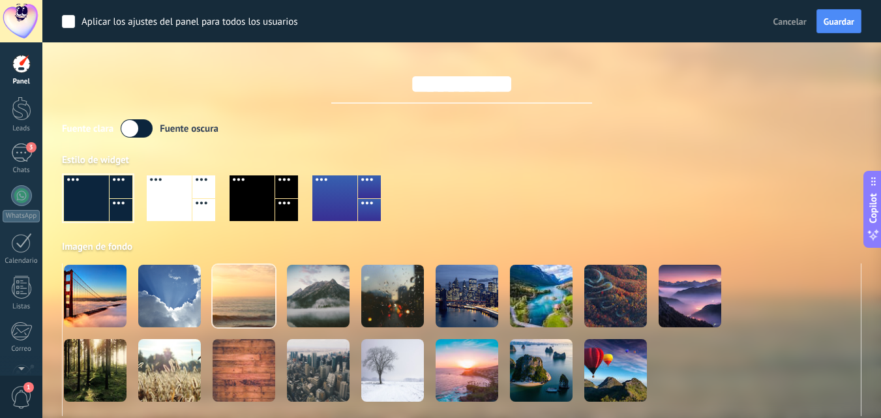
click at [163, 211] on div at bounding box center [169, 199] width 45 height 46
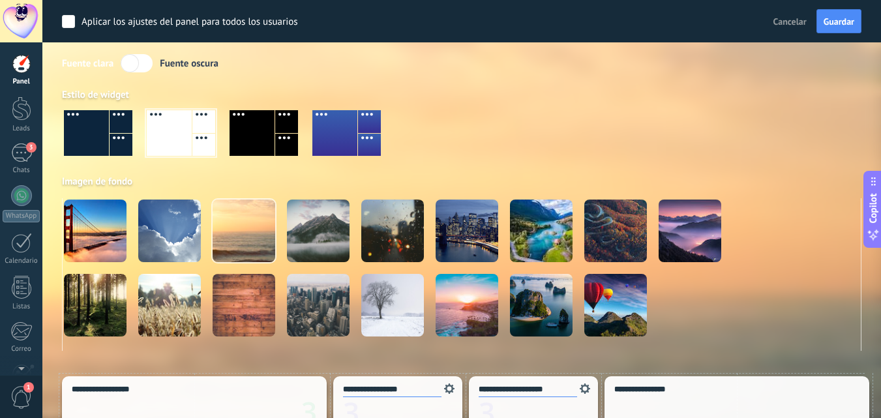
click at [84, 127] on div at bounding box center [86, 133] width 45 height 46
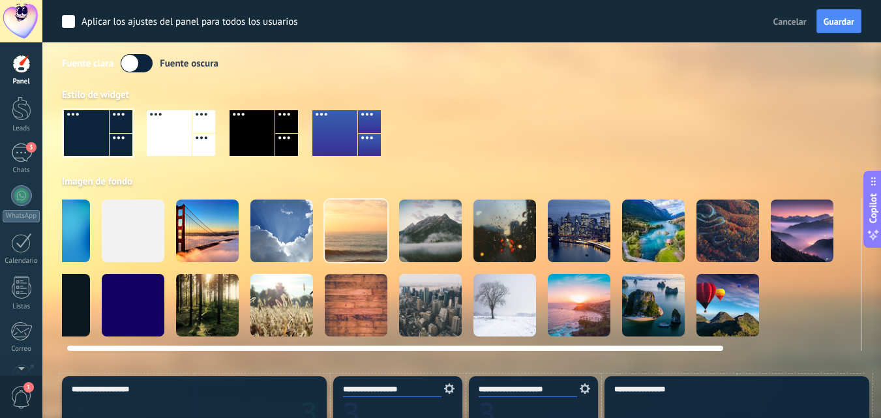
scroll to position [0, 0]
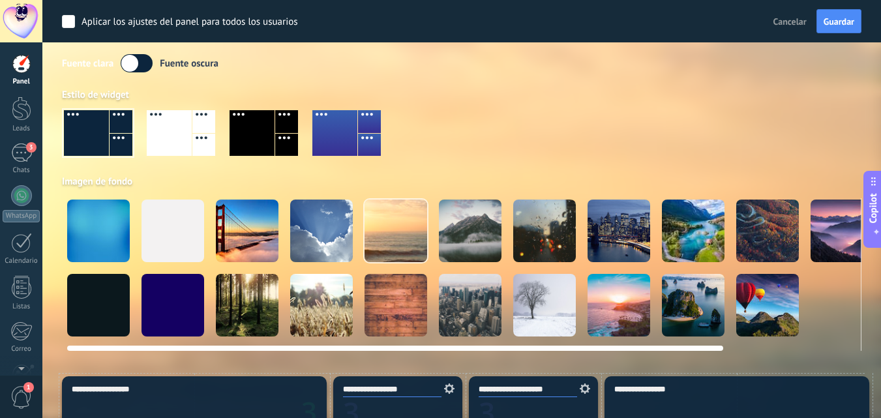
drag, startPoint x: 757, startPoint y: 350, endPoint x: 348, endPoint y: 287, distance: 413.9
click at [353, 325] on div at bounding box center [462, 274] width 800 height 153
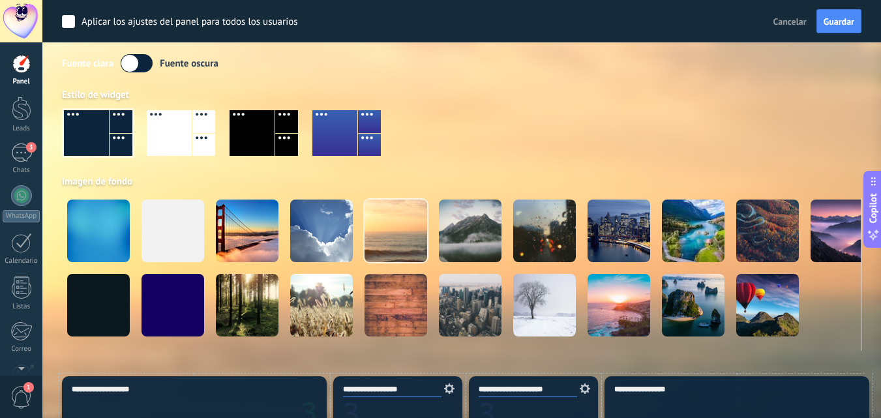
click at [212, 127] on div at bounding box center [203, 121] width 23 height 23
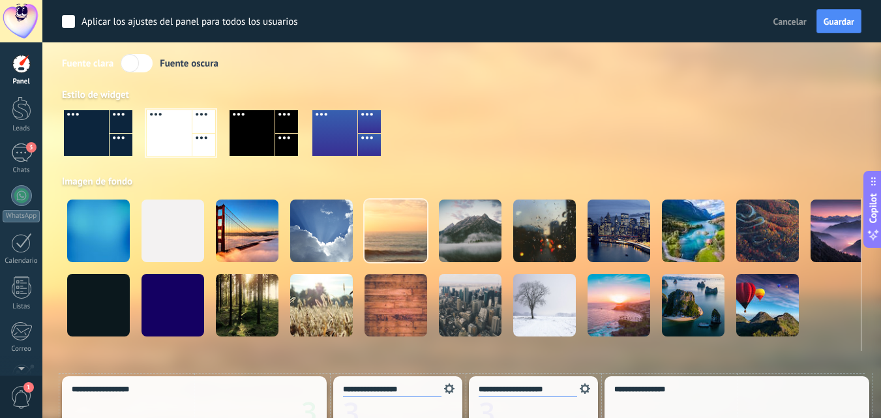
click at [87, 137] on div at bounding box center [86, 133] width 45 height 46
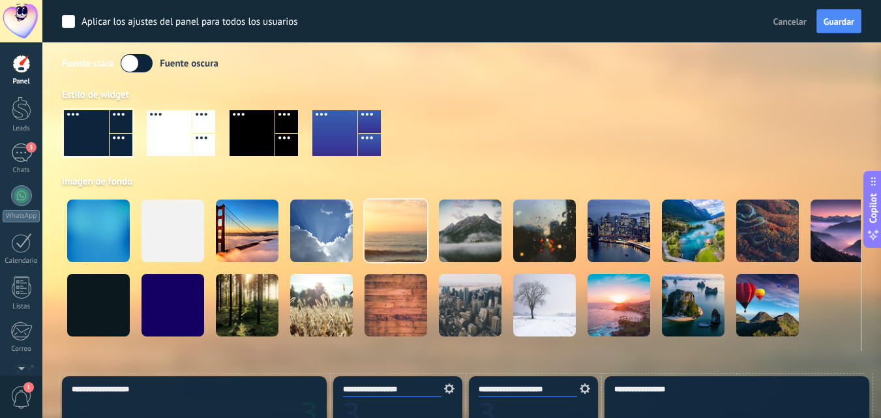
click at [147, 57] on label at bounding box center [137, 63] width 32 height 18
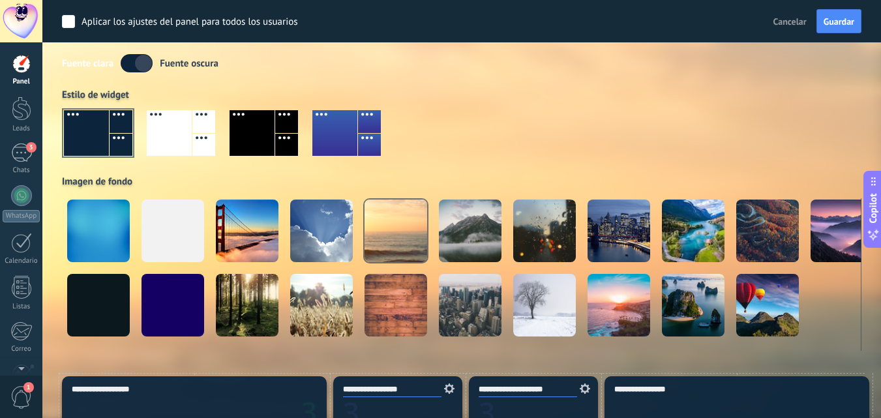
click at [129, 66] on label at bounding box center [137, 63] width 32 height 18
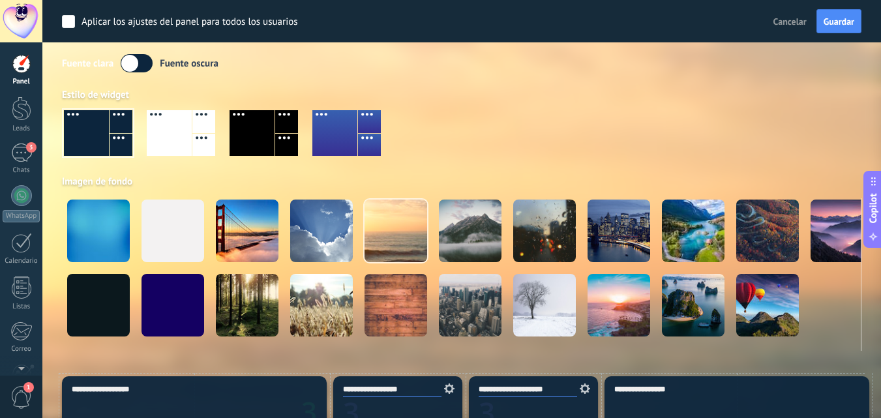
click at [93, 140] on div at bounding box center [98, 133] width 69 height 46
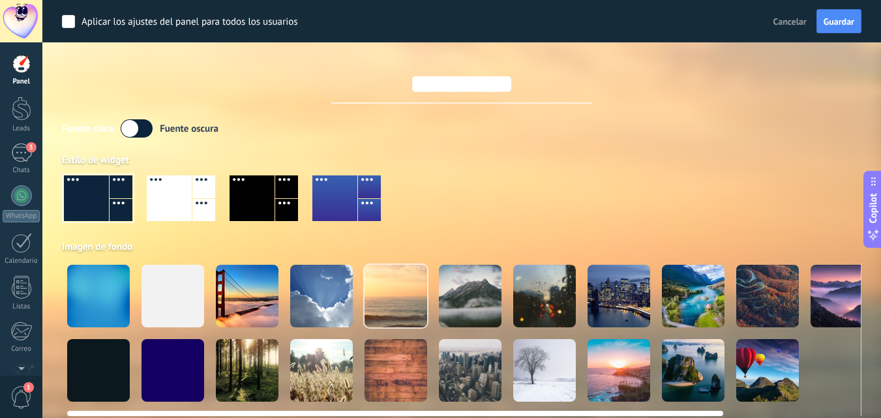
click at [191, 293] on div at bounding box center [173, 296] width 63 height 63
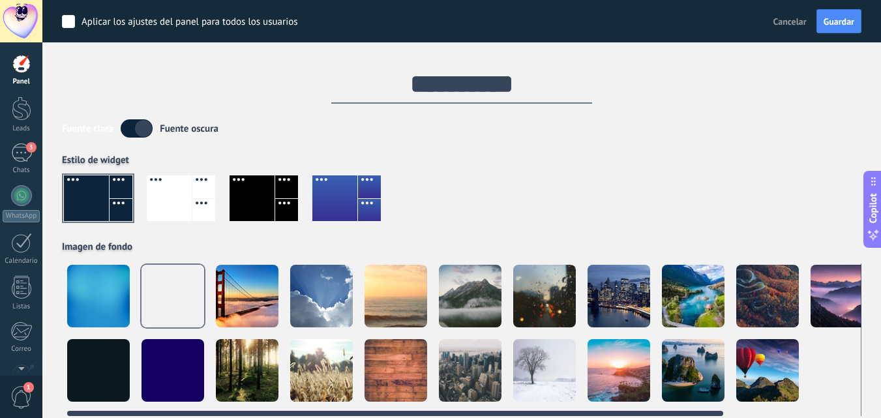
click at [115, 294] on div at bounding box center [98, 296] width 63 height 63
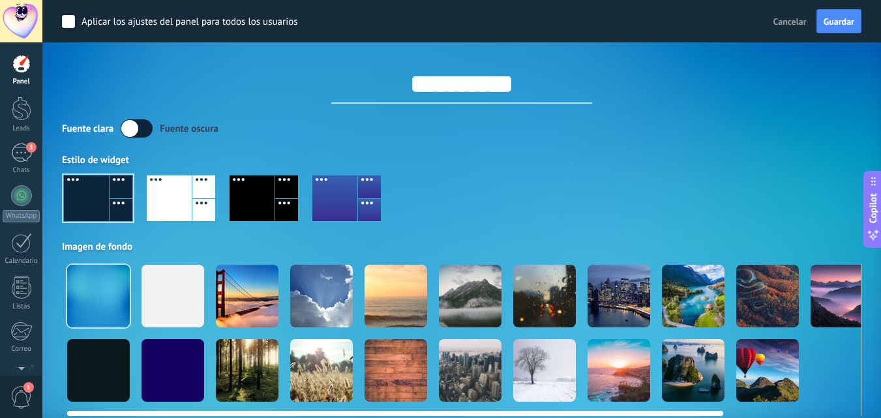
click at [167, 299] on div at bounding box center [173, 296] width 63 height 63
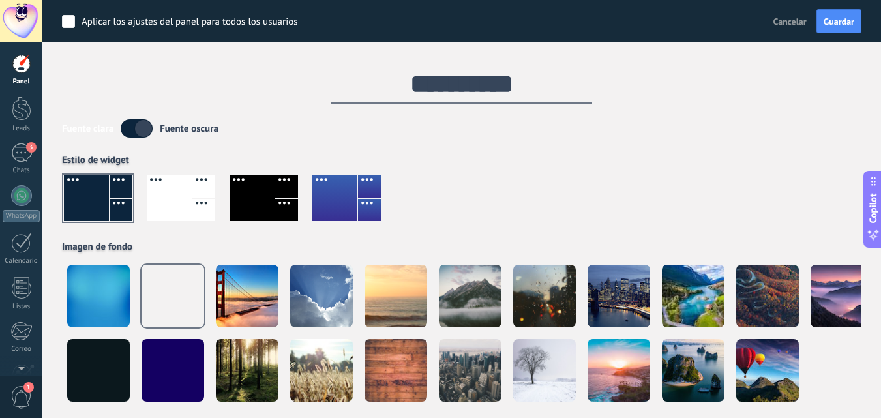
click at [538, 184] on div at bounding box center [462, 203] width 800 height 74
click at [23, 110] on div at bounding box center [22, 109] width 20 height 24
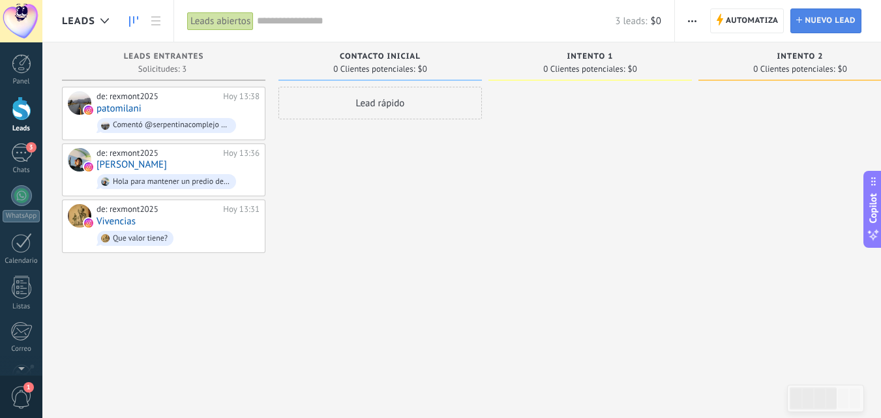
click at [831, 25] on span "Nuevo lead" at bounding box center [830, 20] width 51 height 23
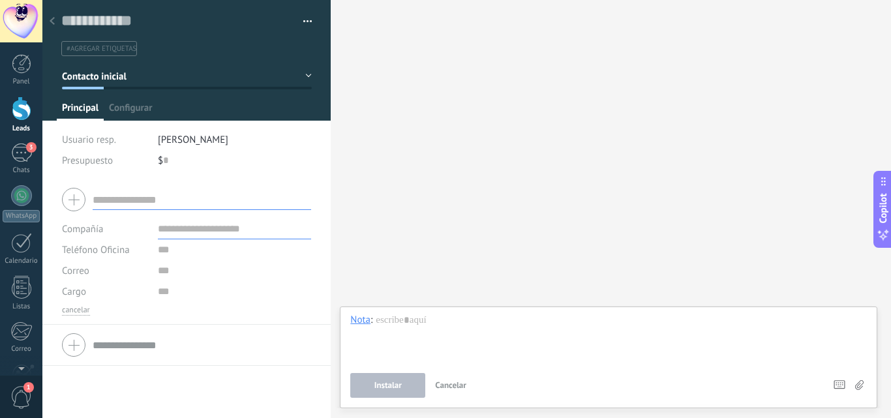
click at [52, 25] on icon at bounding box center [52, 21] width 5 height 8
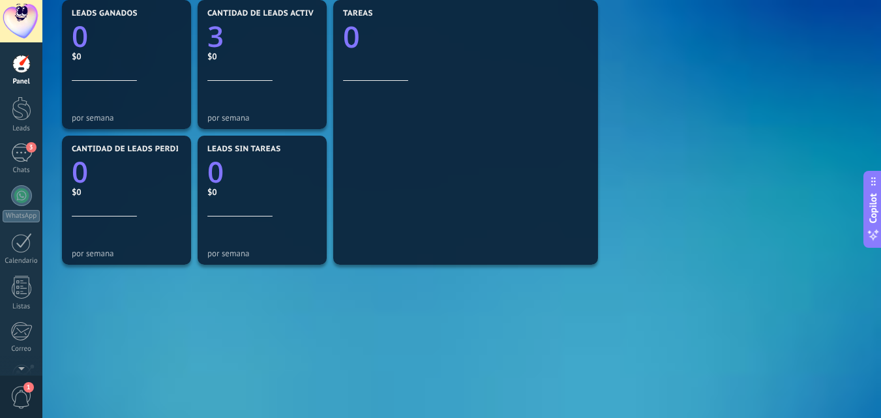
scroll to position [466, 0]
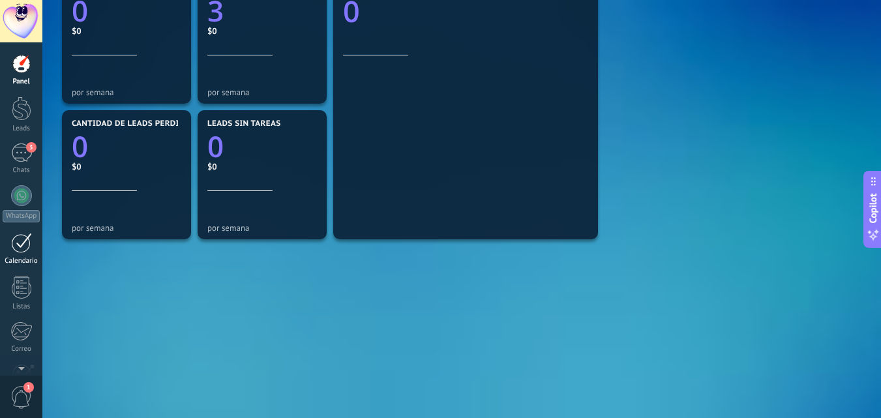
click at [29, 247] on div at bounding box center [21, 243] width 21 height 20
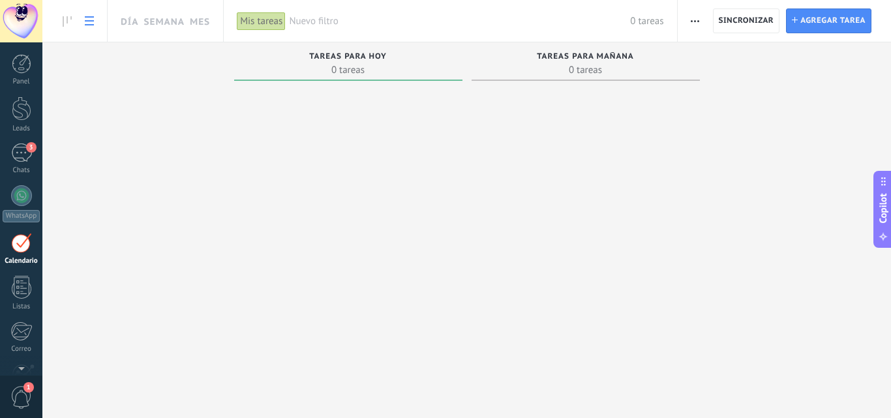
scroll to position [38, 0]
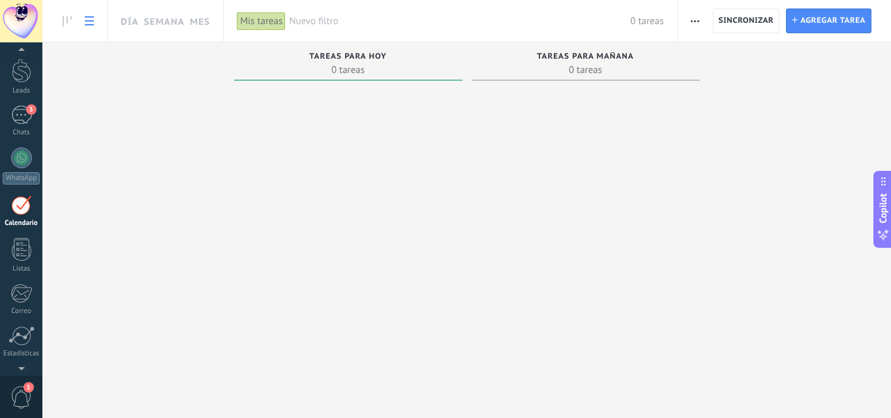
click at [87, 20] on use at bounding box center [89, 20] width 9 height 9
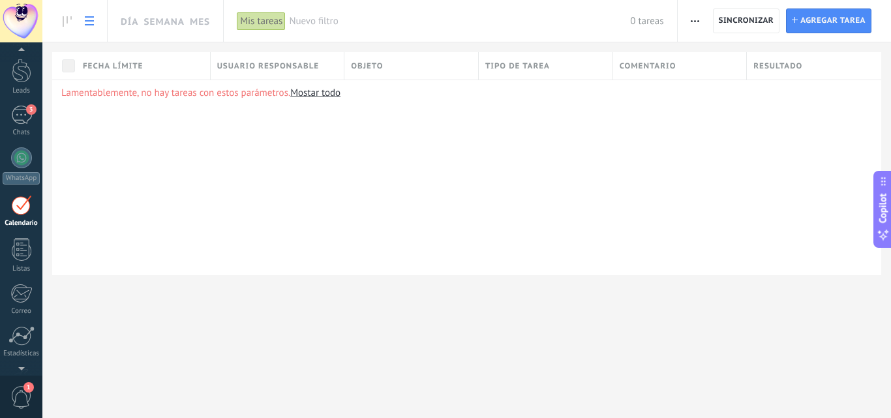
click at [87, 20] on use at bounding box center [89, 20] width 9 height 9
click at [693, 20] on icon "button" at bounding box center [695, 21] width 8 height 2
click at [726, 29] on span "Sincronizar" at bounding box center [746, 20] width 55 height 23
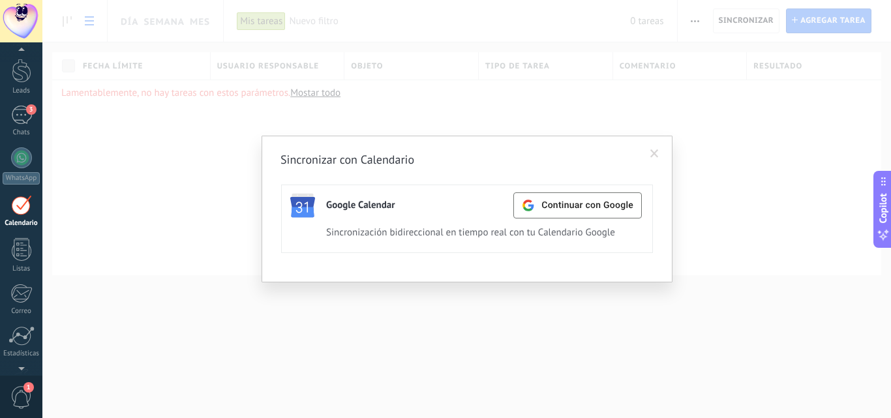
click at [653, 314] on div "Sincronizar con Calendario Google Calendar Continuar con Google Activa Apagar S…" at bounding box center [466, 209] width 849 height 418
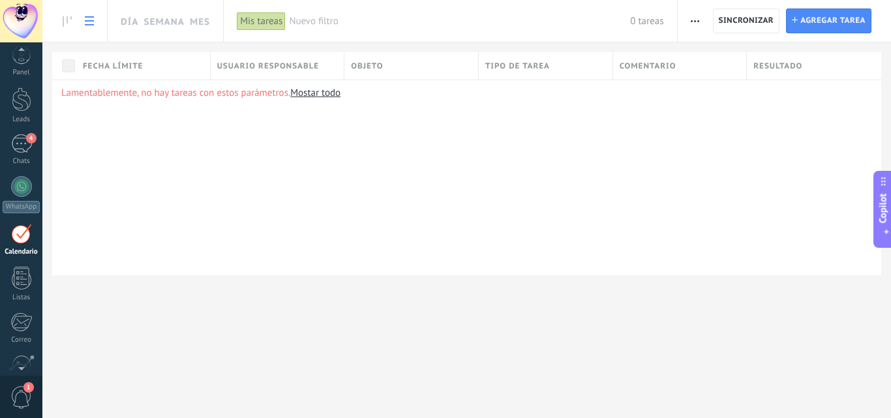
click at [21, 59] on div at bounding box center [21, 52] width 42 height 20
click at [22, 79] on div "Panel" at bounding box center [22, 82] width 38 height 8
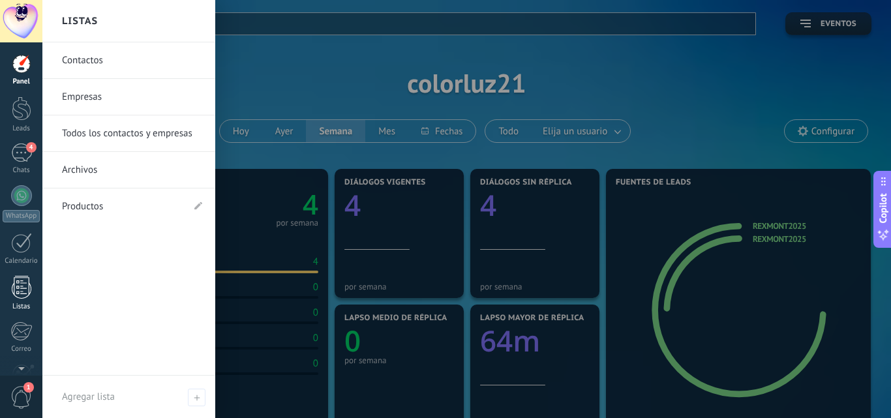
click at [19, 288] on div at bounding box center [22, 287] width 20 height 23
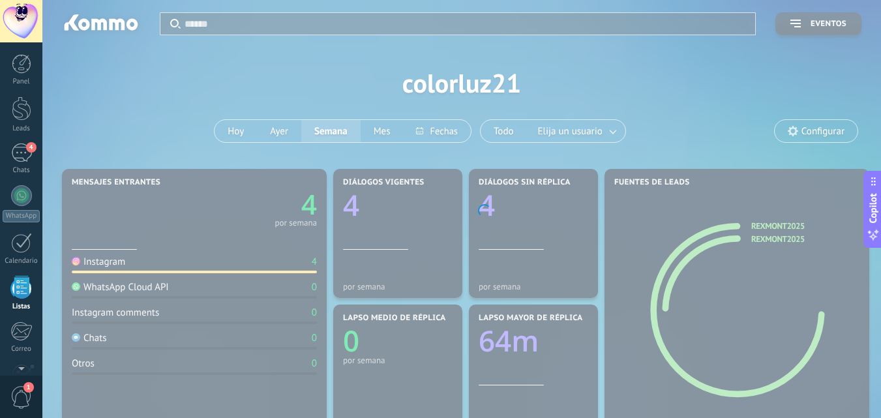
click at [20, 288] on div at bounding box center [22, 287] width 20 height 23
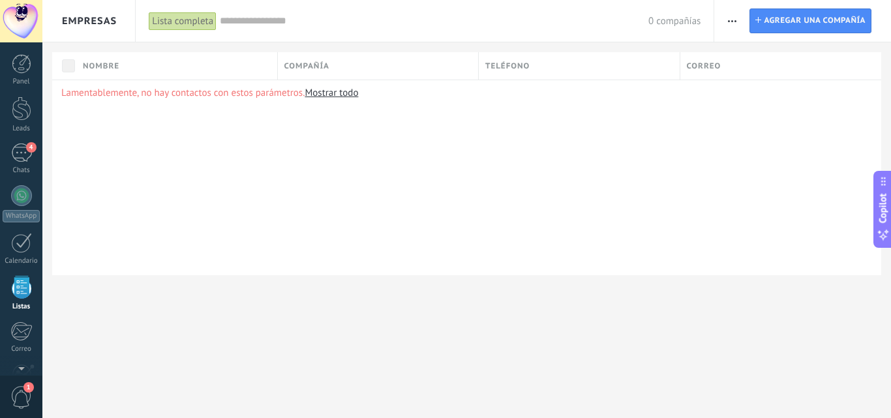
scroll to position [81, 0]
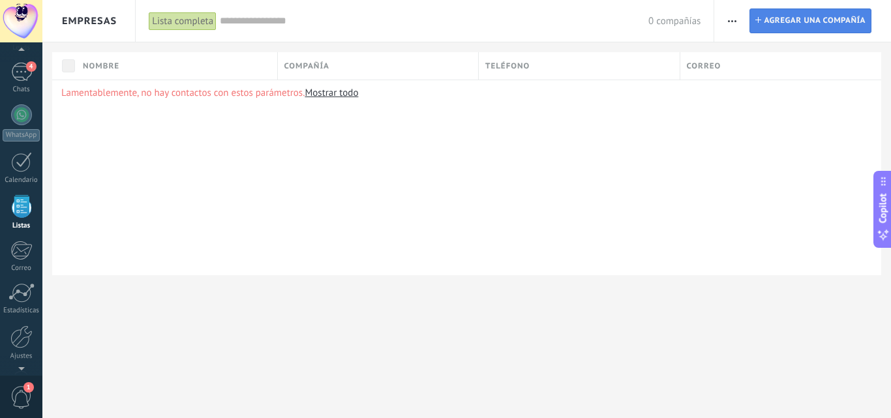
click at [817, 22] on span "Agregar una compañía" at bounding box center [815, 20] width 102 height 23
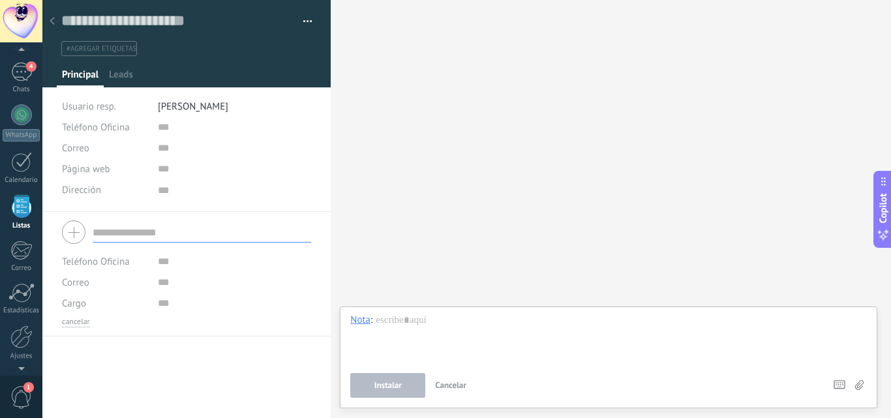
scroll to position [13, 0]
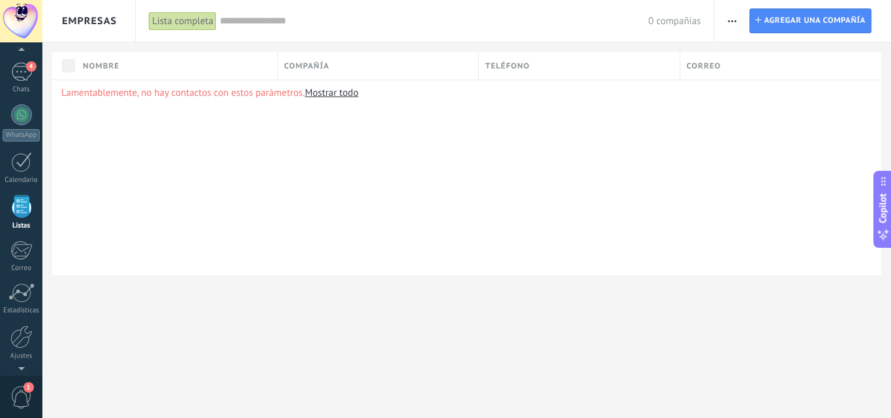
click at [724, 26] on button "button" at bounding box center [732, 20] width 19 height 25
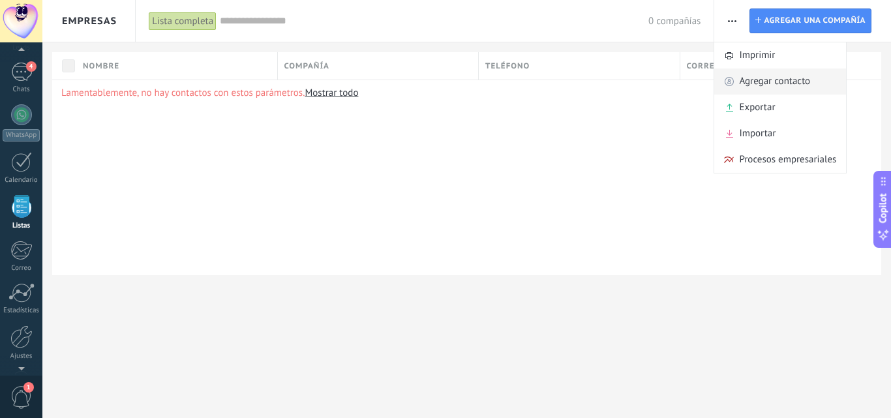
click at [766, 87] on span "Agregar contacto" at bounding box center [774, 82] width 71 height 26
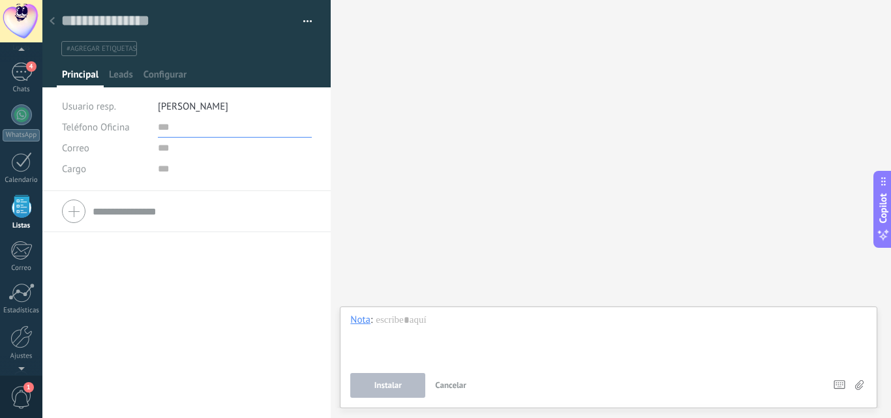
click at [172, 131] on input "text" at bounding box center [235, 127] width 154 height 21
type input "****"
